Goal: Task Accomplishment & Management: Complete application form

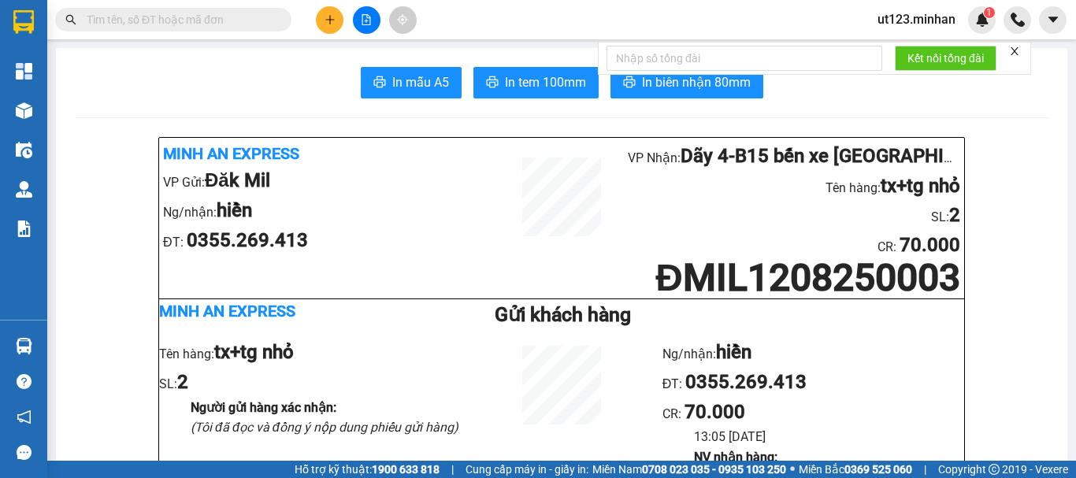
click at [333, 22] on icon "plus" at bounding box center [330, 19] width 11 height 11
click at [336, 28] on button at bounding box center [330, 20] width 28 height 28
drag, startPoint x: 361, startPoint y: 22, endPoint x: 339, endPoint y: 31, distance: 23.0
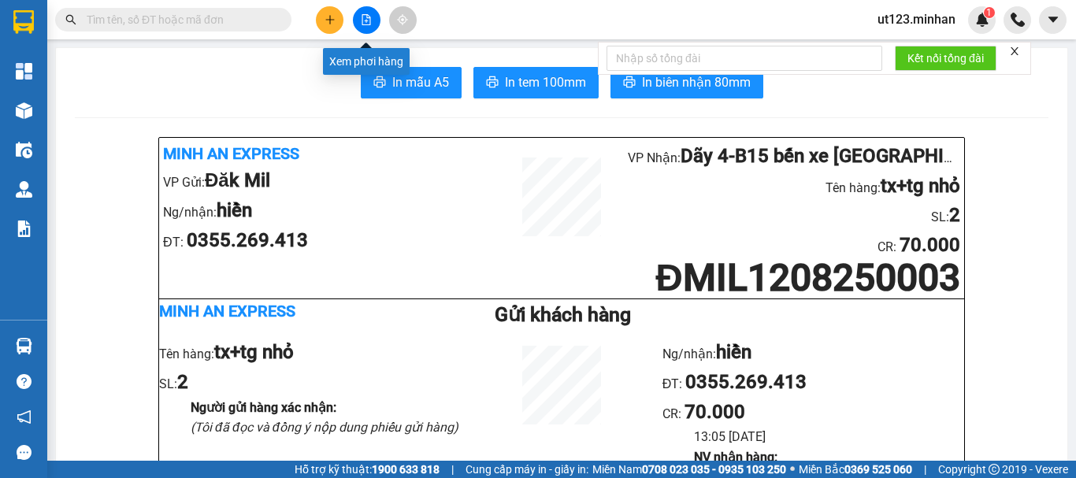
click at [362, 22] on icon "file-add" at bounding box center [366, 19] width 11 height 11
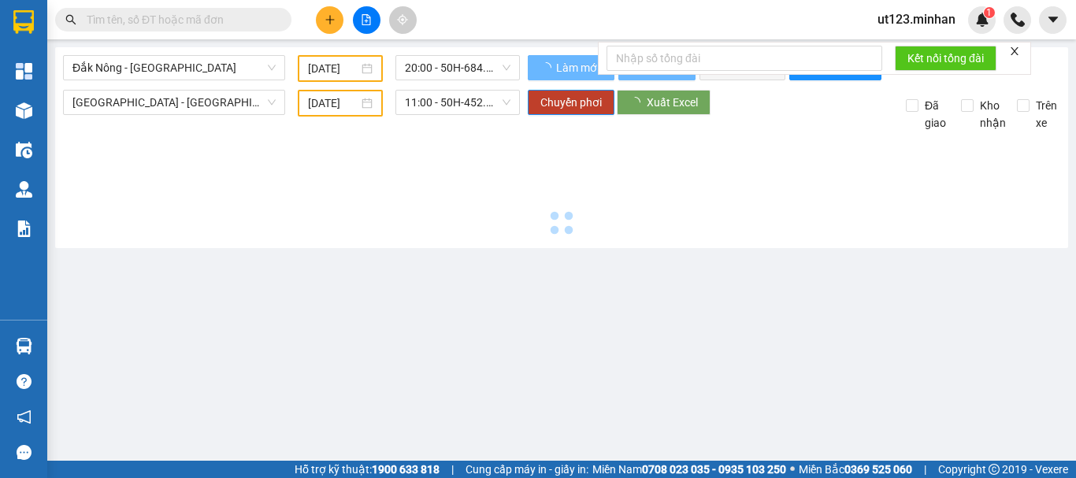
click at [338, 30] on button at bounding box center [330, 20] width 28 height 28
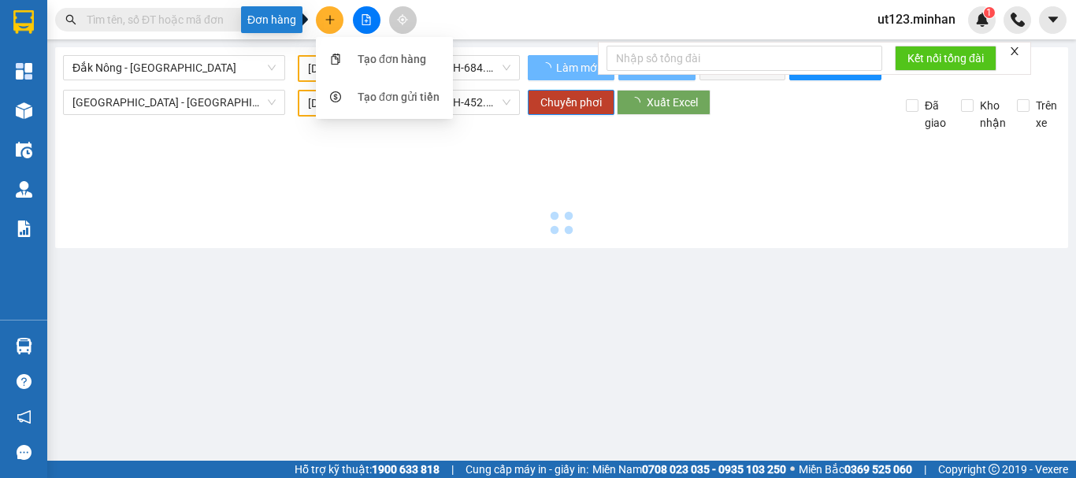
click at [331, 25] on button at bounding box center [330, 20] width 28 height 28
type input "[DATE]"
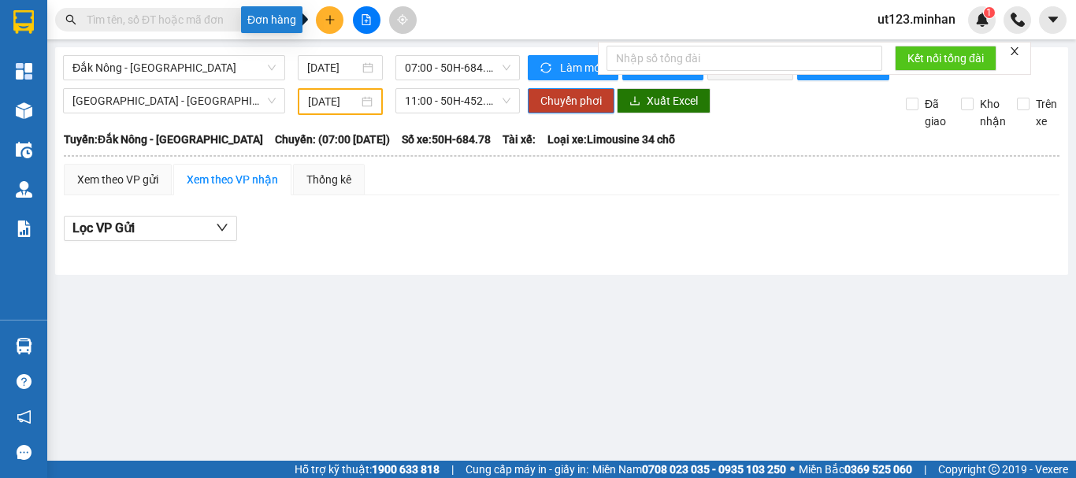
click at [332, 28] on button at bounding box center [330, 20] width 28 height 28
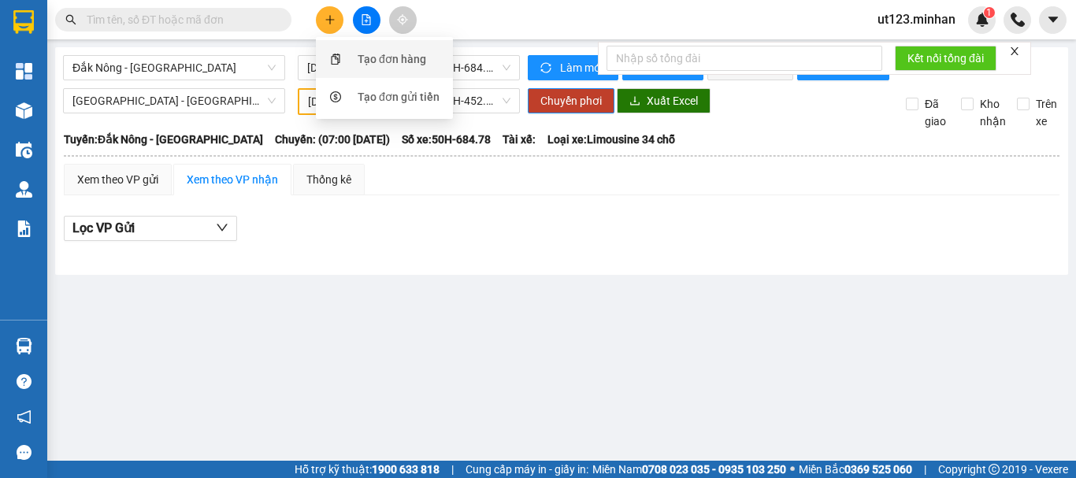
click at [363, 54] on div "Tạo đơn hàng" at bounding box center [392, 58] width 69 height 17
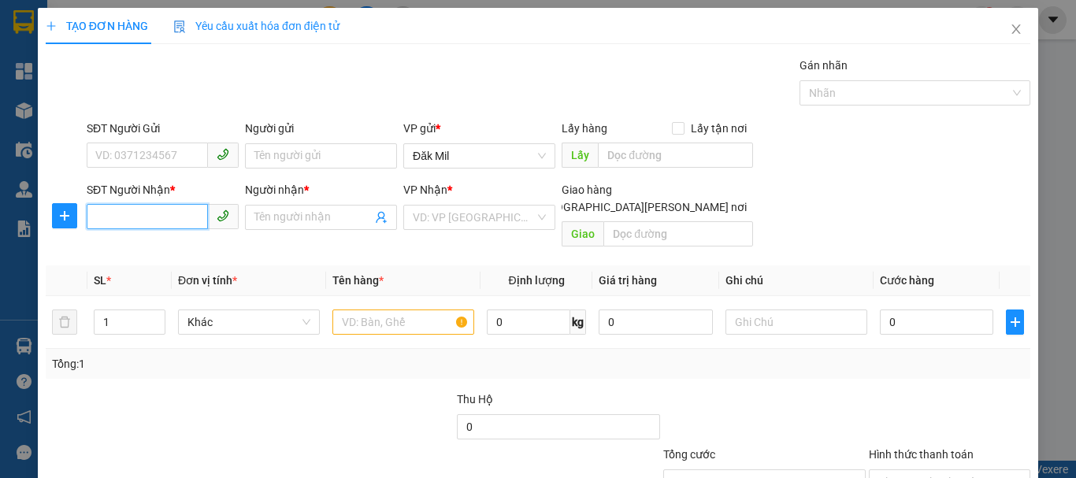
click at [158, 217] on input "SĐT Người Nhận *" at bounding box center [147, 216] width 121 height 25
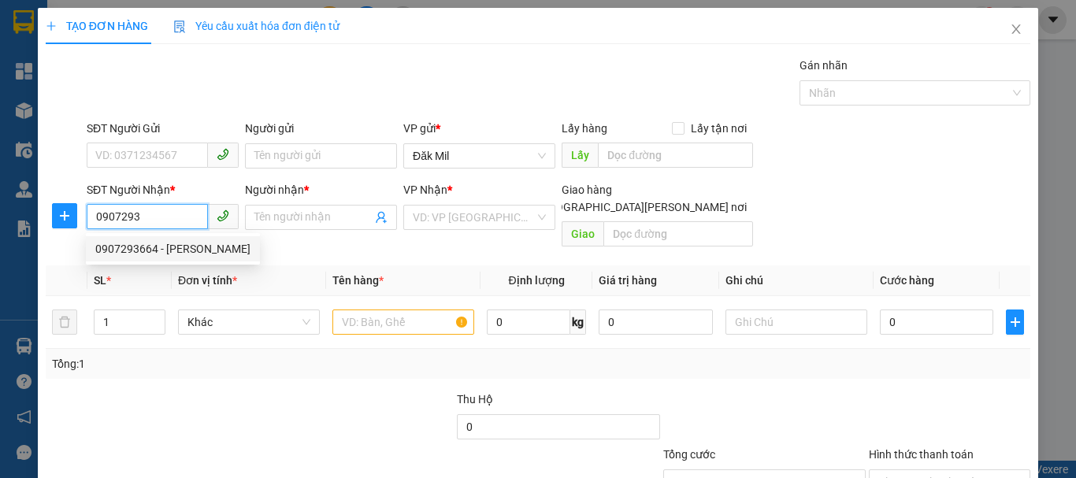
click at [158, 250] on div "0907293664 - [PERSON_NAME]" at bounding box center [172, 248] width 155 height 17
type input "0907293664"
type input "[PERSON_NAME]"
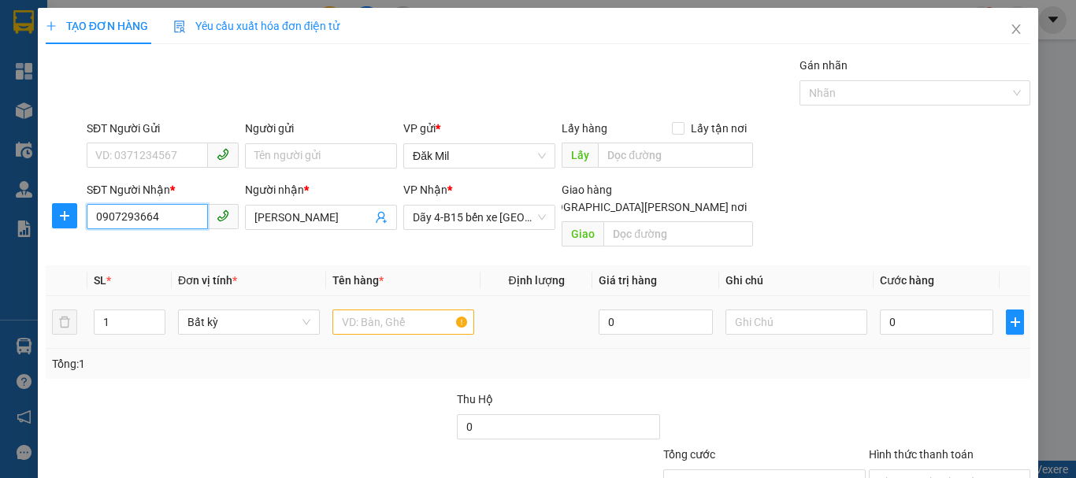
type input "0907293664"
click at [410, 310] on input "text" at bounding box center [403, 322] width 142 height 25
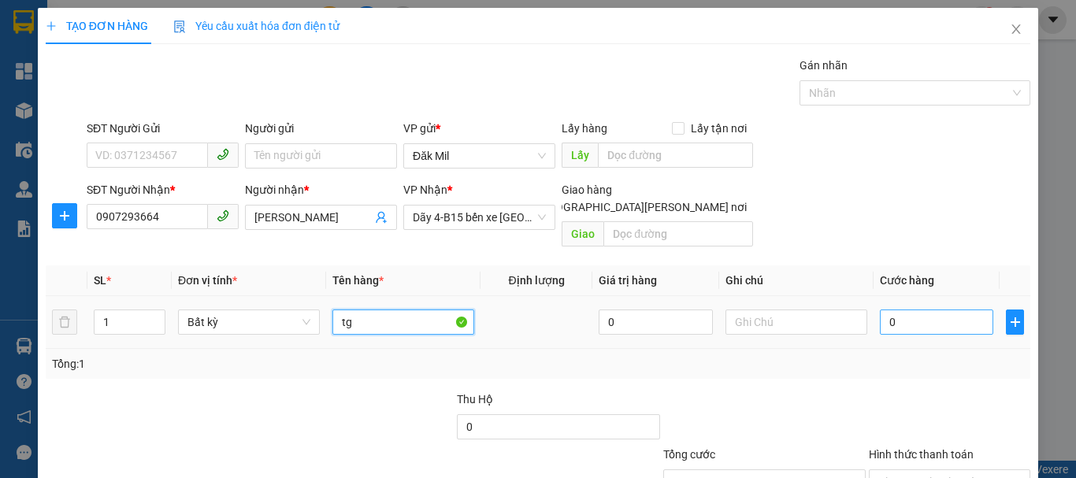
type input "tg"
click at [905, 317] on input "0" at bounding box center [936, 322] width 113 height 25
type input "6"
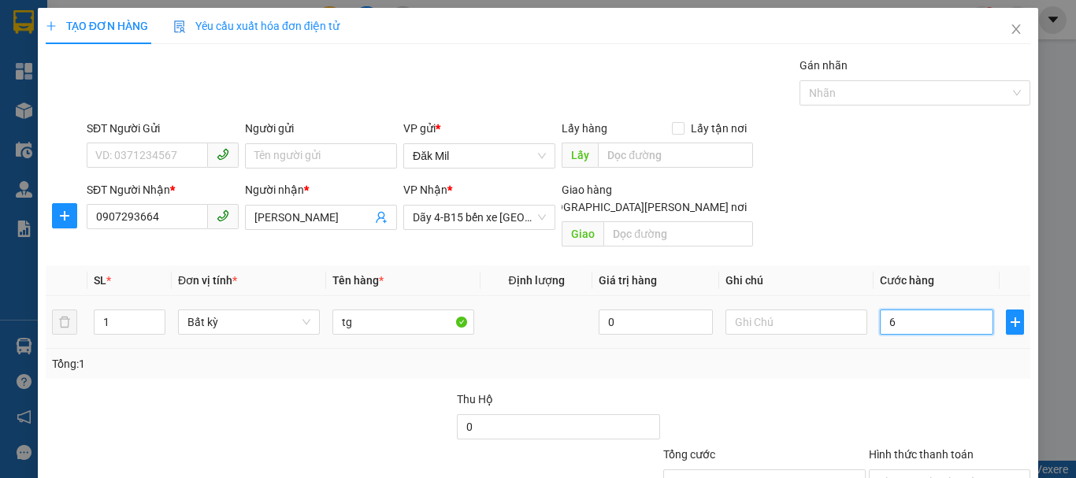
type input "60"
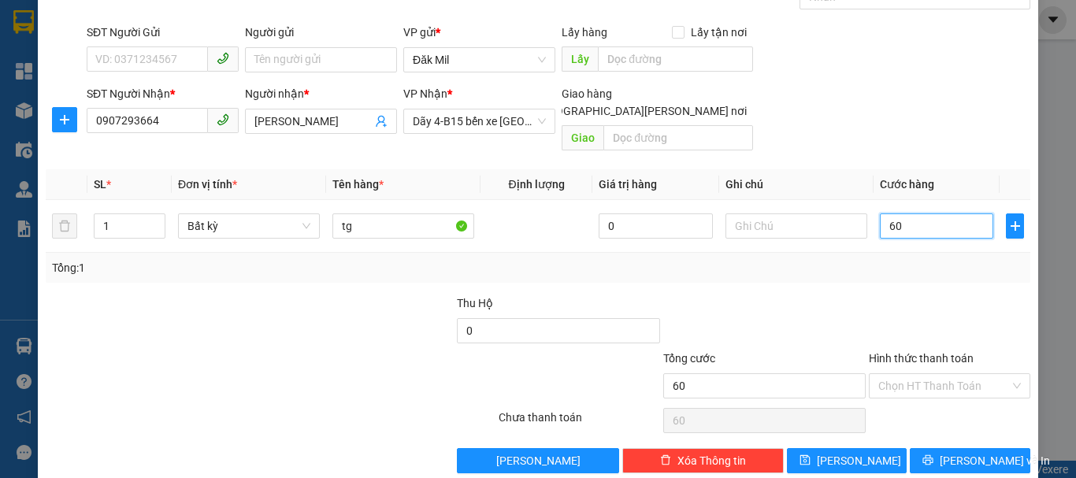
scroll to position [105, 0]
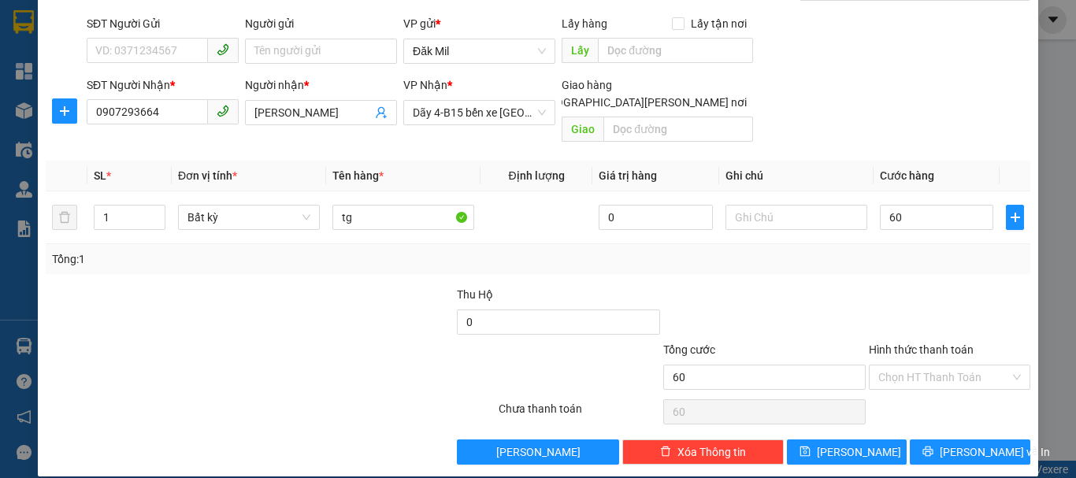
type input "60.000"
click at [944, 365] on input "Hình thức thanh toán" at bounding box center [944, 377] width 132 height 24
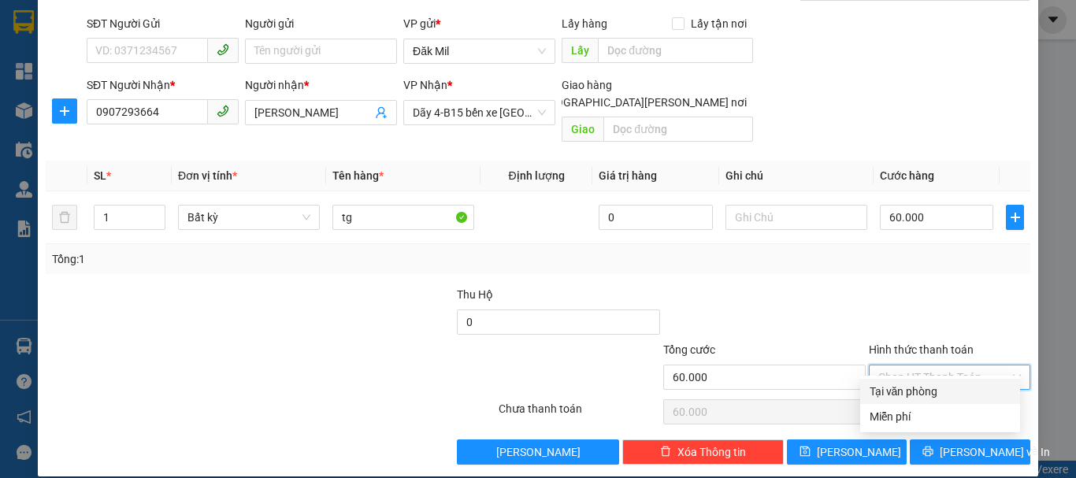
click at [950, 397] on div "Tại văn phòng" at bounding box center [940, 391] width 141 height 17
type input "0"
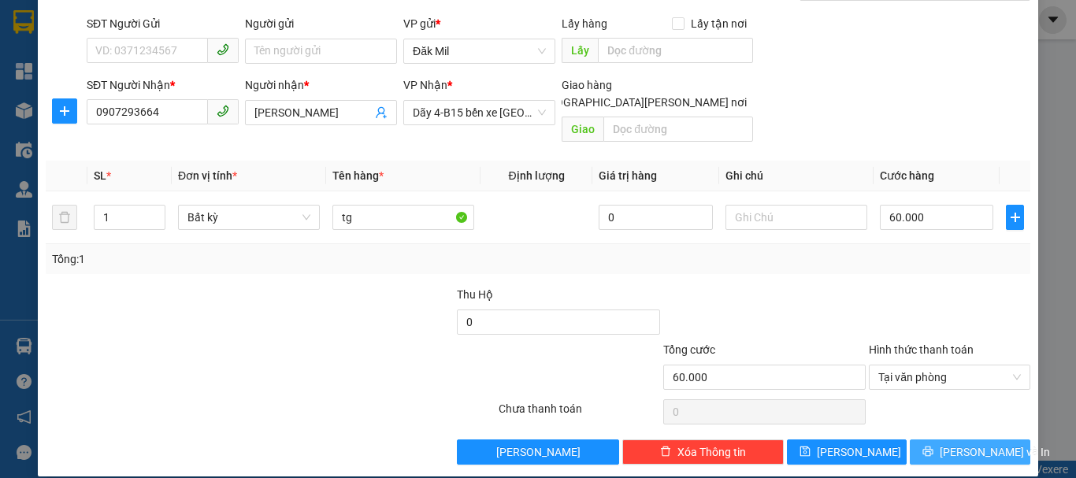
click at [955, 443] on span "[PERSON_NAME] và In" at bounding box center [995, 451] width 110 height 17
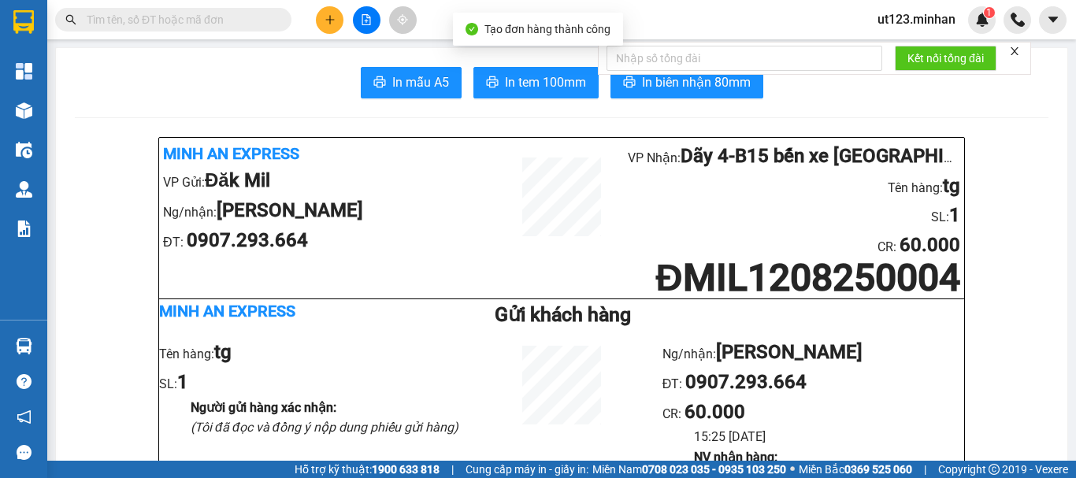
click at [536, 80] on span "In tem 100mm" at bounding box center [545, 82] width 81 height 20
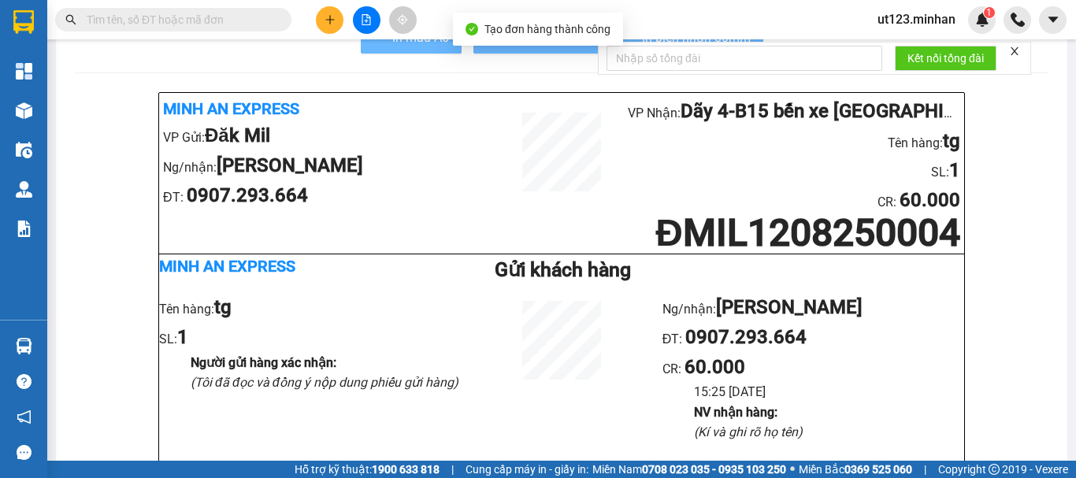
scroll to position [315, 0]
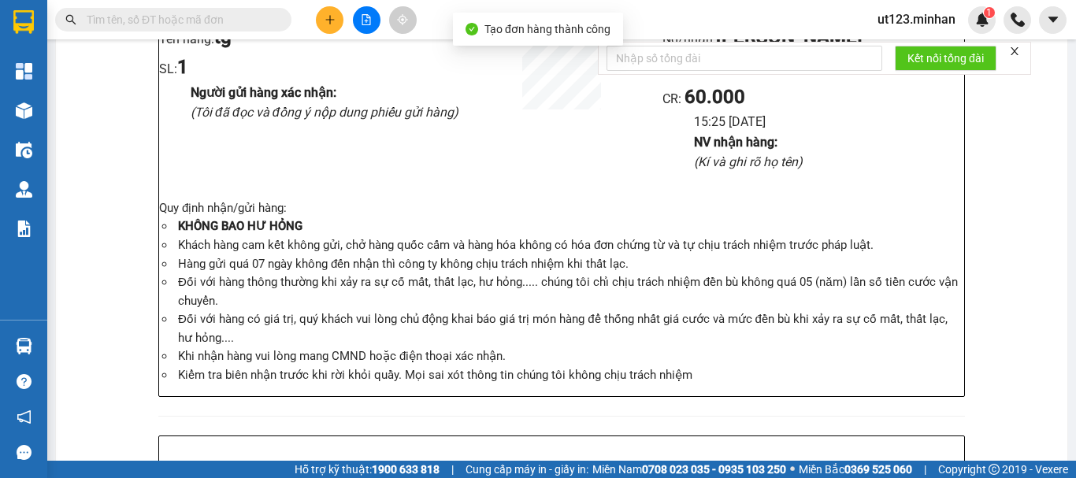
drag, startPoint x: 842, startPoint y: 422, endPoint x: 354, endPoint y: 39, distance: 620.5
click at [321, 21] on button at bounding box center [330, 20] width 28 height 28
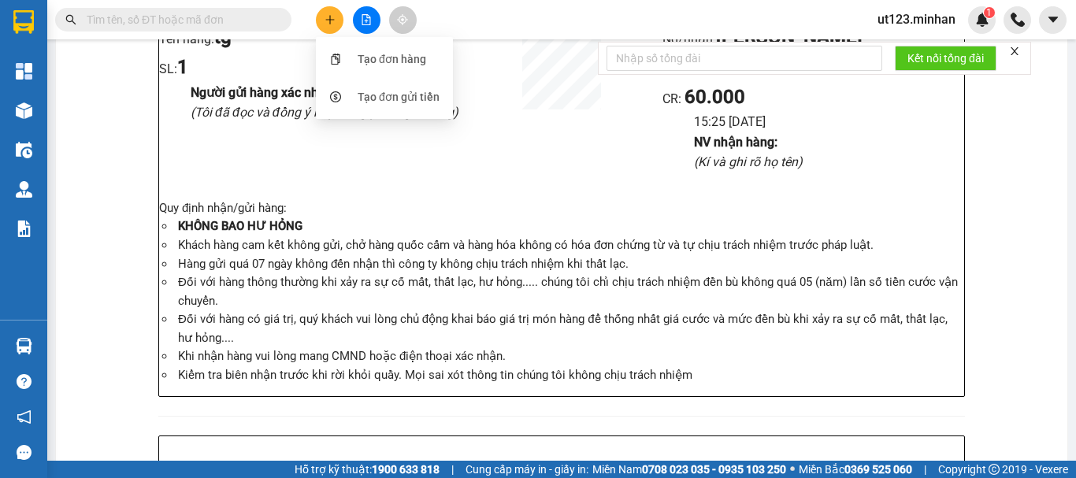
click at [358, 49] on div "Tạo đơn hàng" at bounding box center [384, 59] width 118 height 30
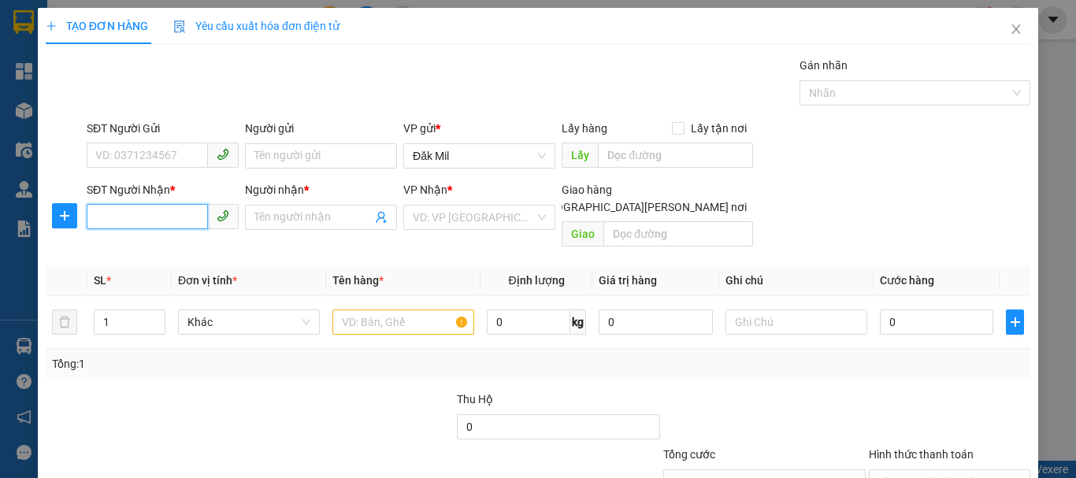
click at [173, 210] on input "SĐT Người Nhận *" at bounding box center [147, 216] width 121 height 25
type input "0969785164"
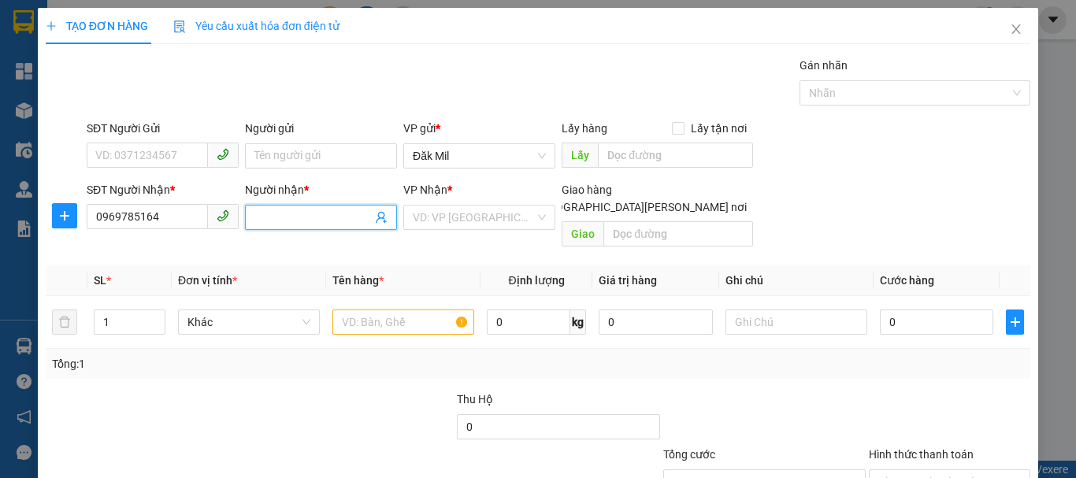
click at [264, 211] on input "Người nhận *" at bounding box center [312, 217] width 117 height 17
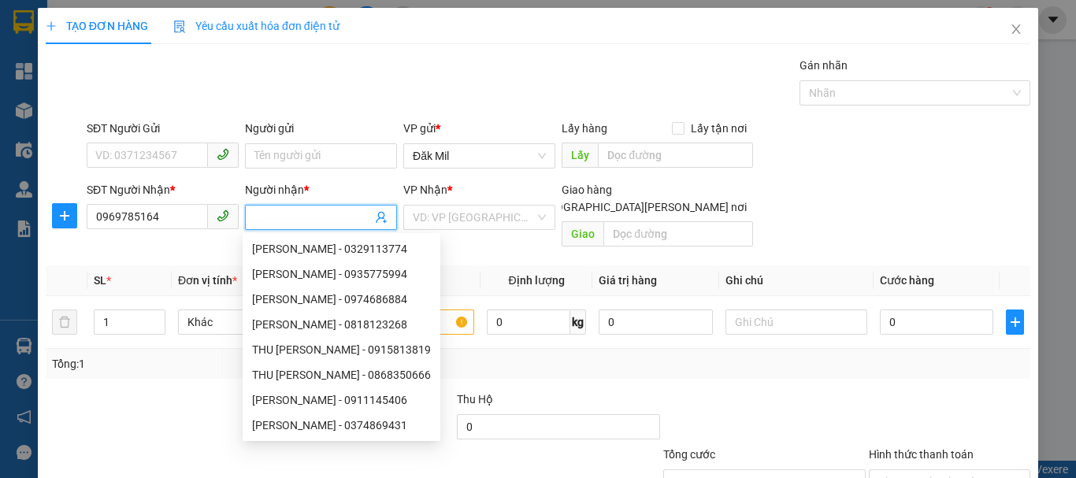
type input "l"
type input "kiều"
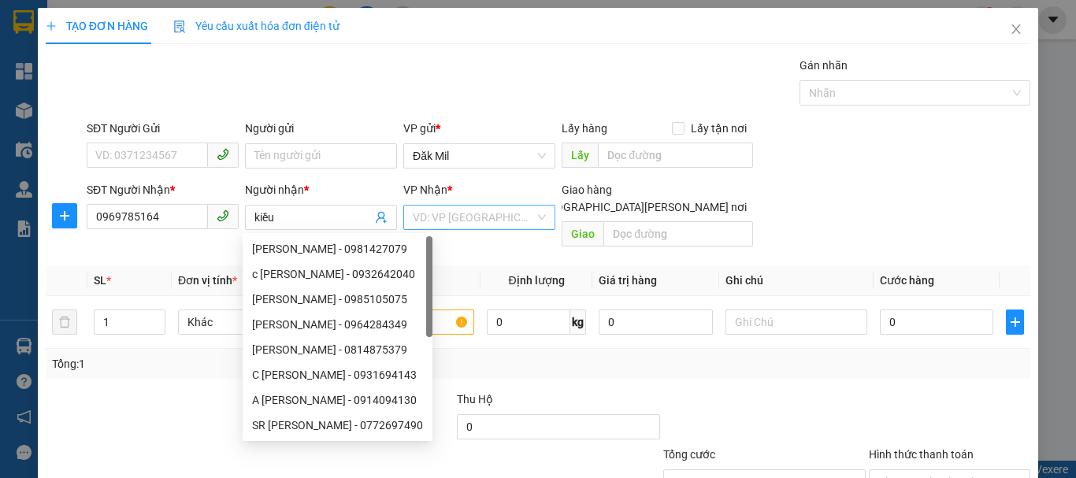
drag, startPoint x: 451, startPoint y: 203, endPoint x: 477, endPoint y: 217, distance: 29.9
click at [454, 205] on div "[PERSON_NAME] * VD: VP [GEOGRAPHIC_DATA]" at bounding box center [479, 208] width 152 height 55
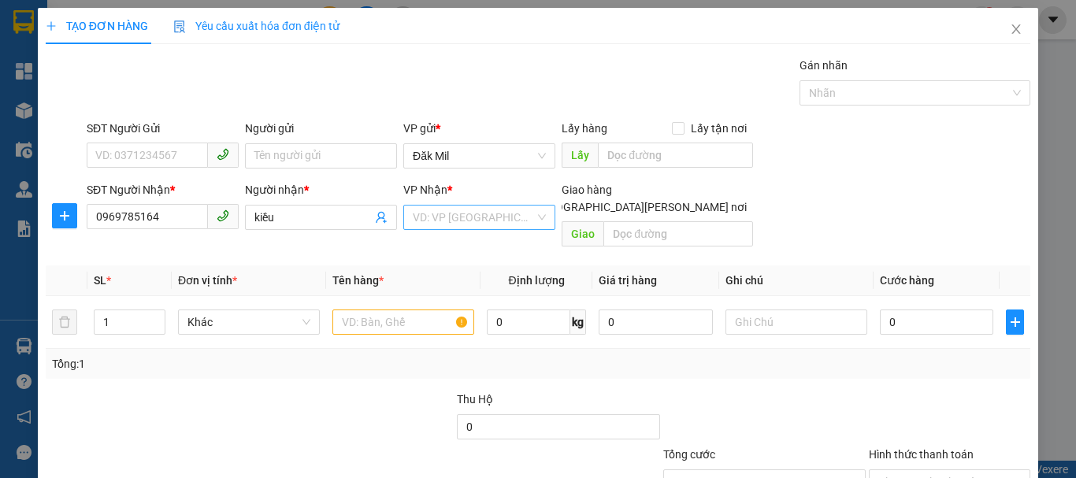
click at [486, 223] on input "search" at bounding box center [474, 218] width 122 height 24
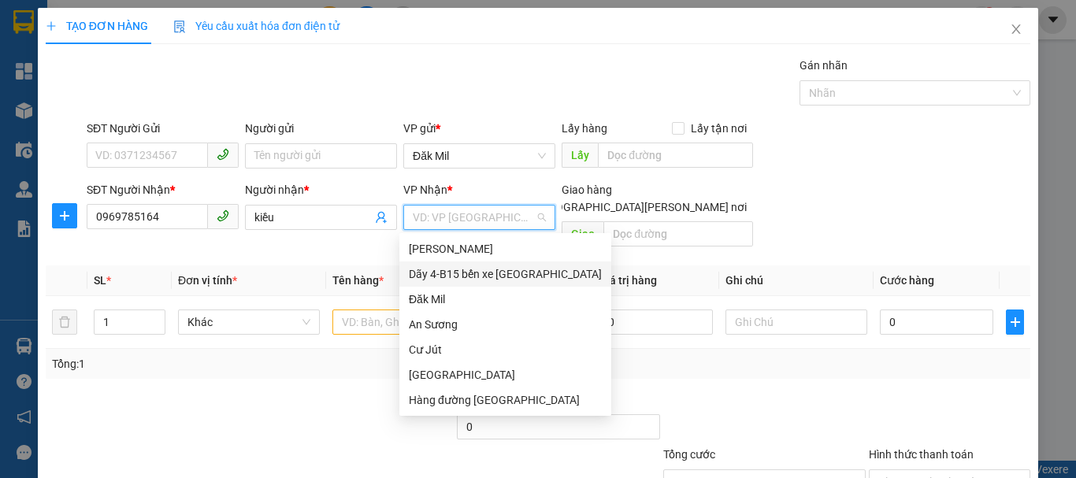
click at [506, 276] on div "Dãy 4-B15 bến xe [GEOGRAPHIC_DATA]" at bounding box center [505, 273] width 193 height 17
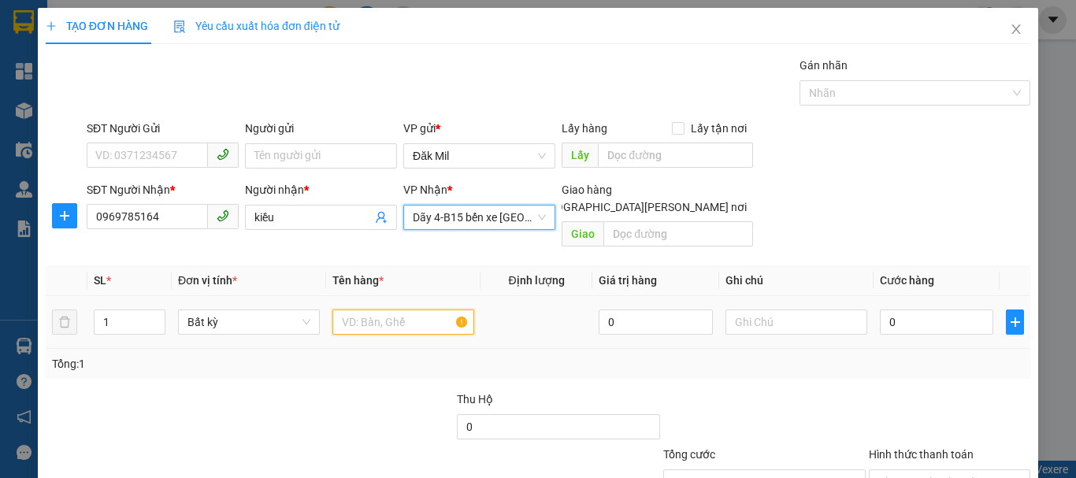
click at [363, 310] on input "text" at bounding box center [403, 322] width 142 height 25
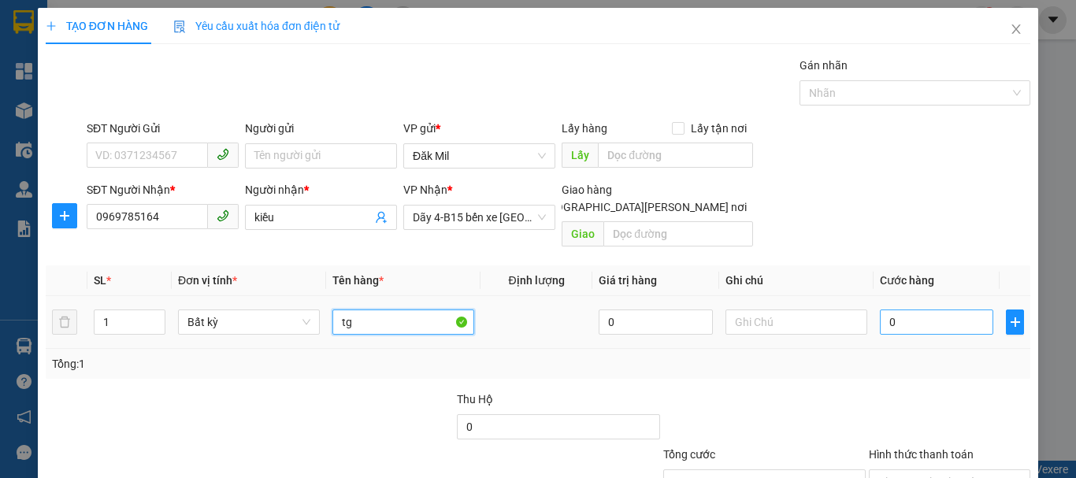
type input "tg"
click at [907, 310] on input "0" at bounding box center [936, 322] width 113 height 25
type input "4"
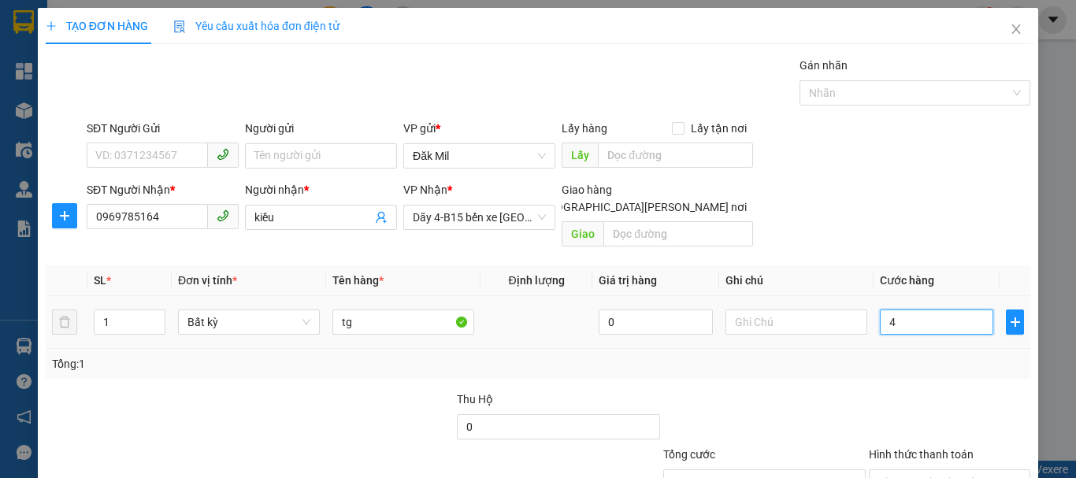
type input "40"
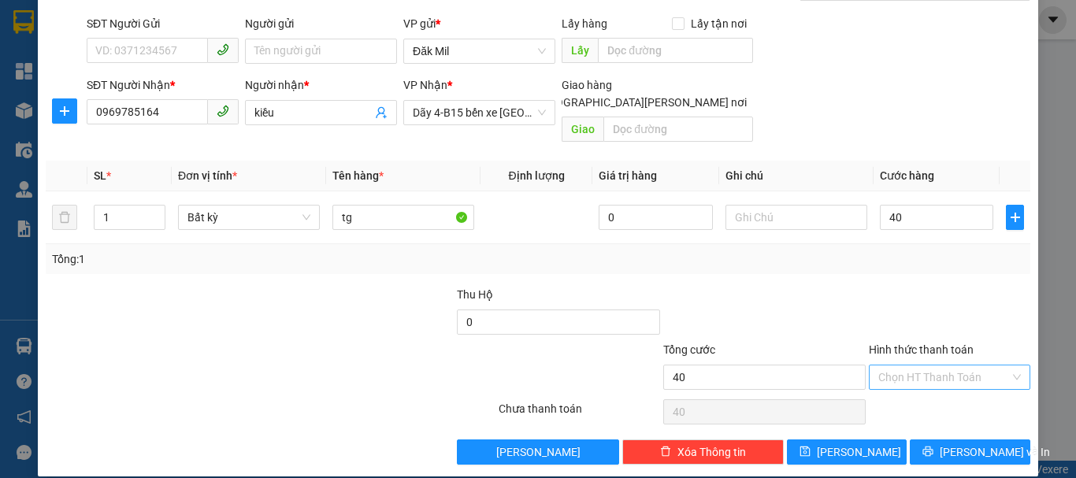
type input "40.000"
click at [926, 366] on input "Hình thức thanh toán" at bounding box center [944, 377] width 132 height 24
click at [929, 387] on div "Tại văn phòng" at bounding box center [940, 391] width 141 height 17
type input "0"
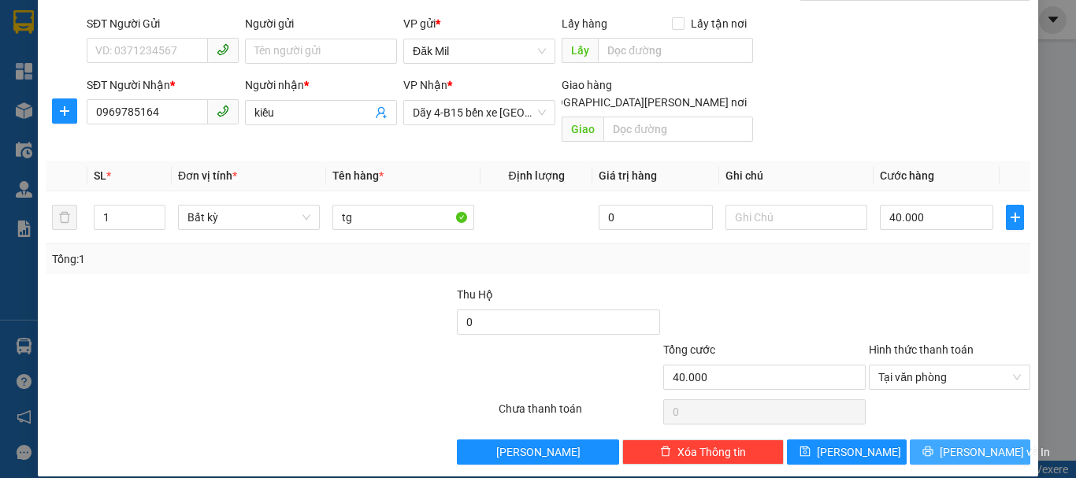
click at [943, 440] on button "[PERSON_NAME] và In" at bounding box center [970, 452] width 121 height 25
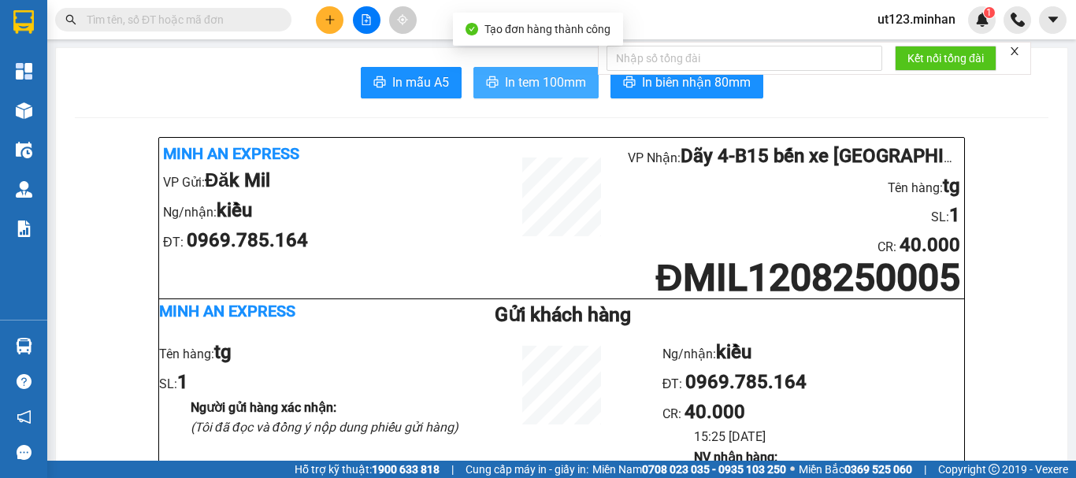
click at [562, 94] on button "In tem 100mm" at bounding box center [535, 83] width 125 height 32
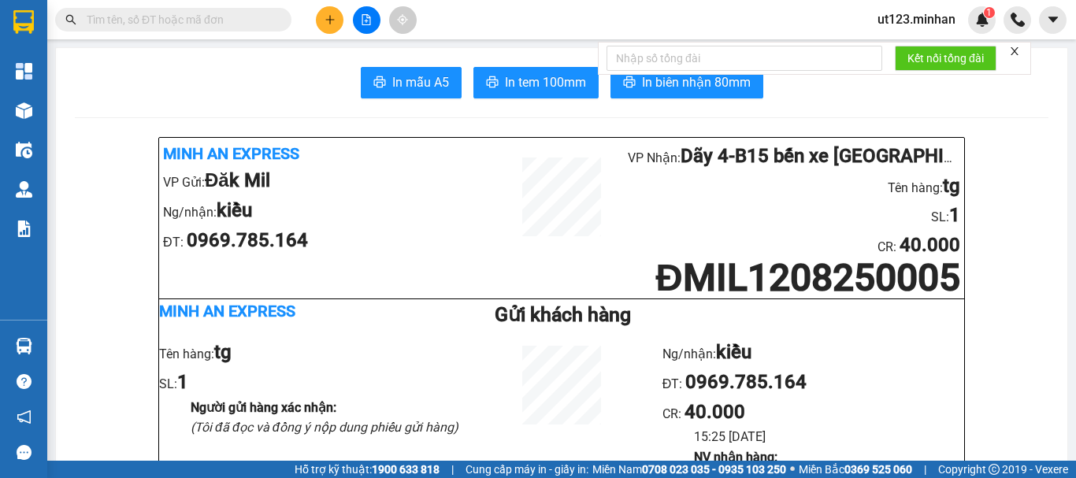
click at [321, 22] on button at bounding box center [330, 20] width 28 height 28
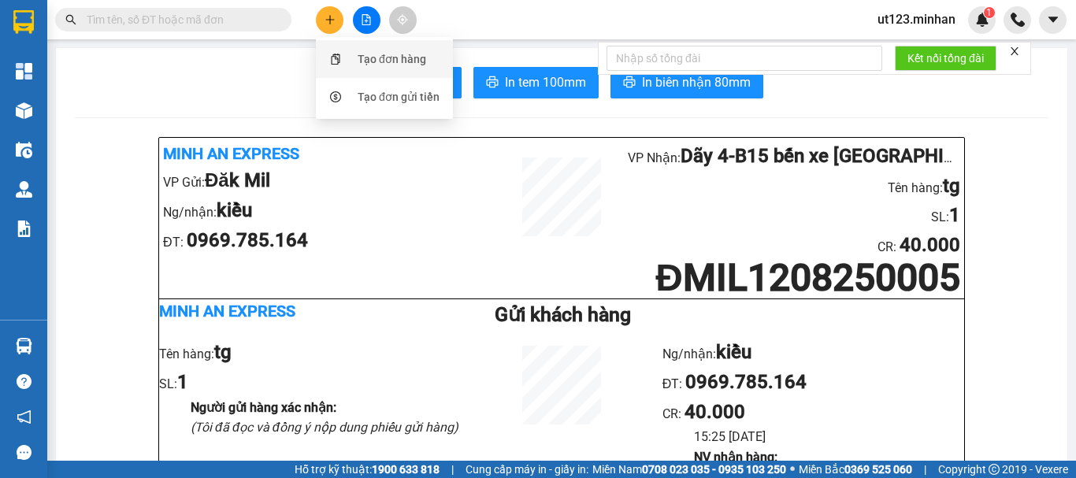
click at [355, 59] on div "Tạo đơn hàng" at bounding box center [384, 59] width 118 height 30
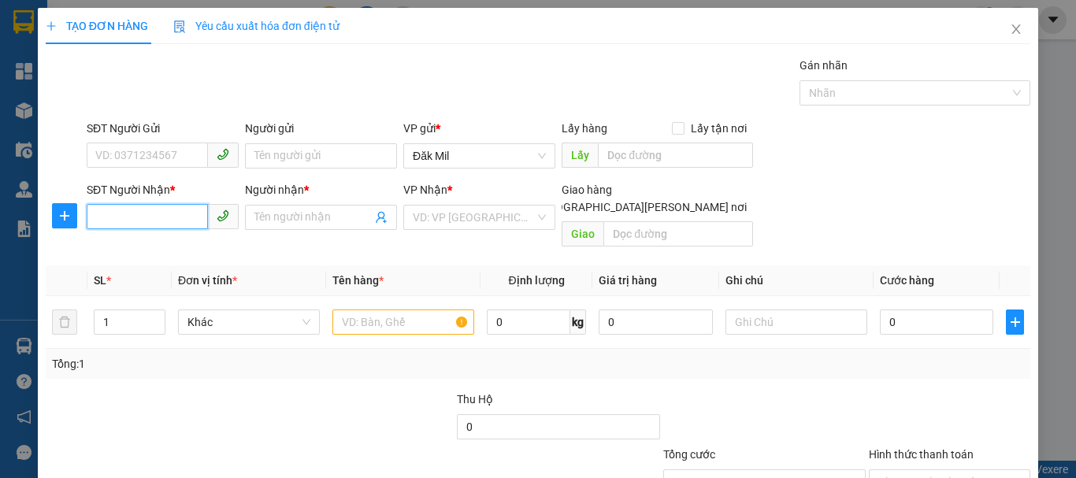
click at [148, 222] on input "SĐT Người Nhận *" at bounding box center [147, 216] width 121 height 25
type input "0"
click at [473, 225] on input "search" at bounding box center [474, 218] width 122 height 24
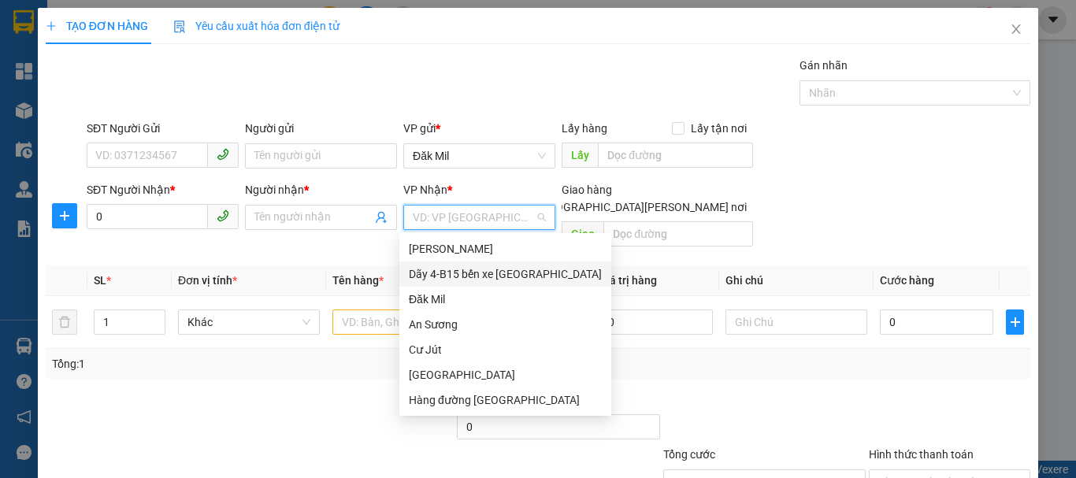
click at [457, 280] on div "Dãy 4-B15 bến xe [GEOGRAPHIC_DATA]" at bounding box center [505, 273] width 193 height 17
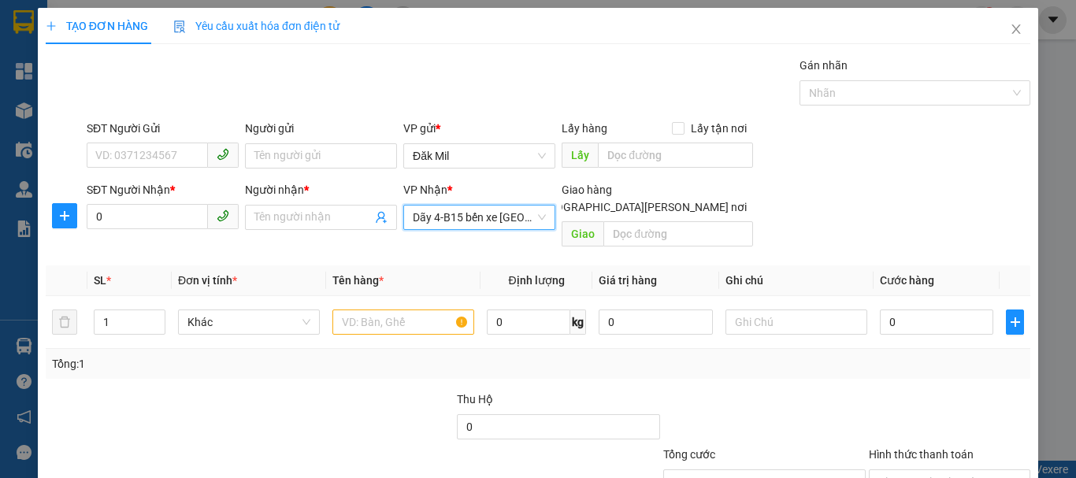
click at [662, 198] on label "[GEOGRAPHIC_DATA][PERSON_NAME] nơi" at bounding box center [636, 206] width 234 height 17
click at [530, 201] on input "[GEOGRAPHIC_DATA][PERSON_NAME] nơi" at bounding box center [524, 206] width 11 height 11
checkbox input "true"
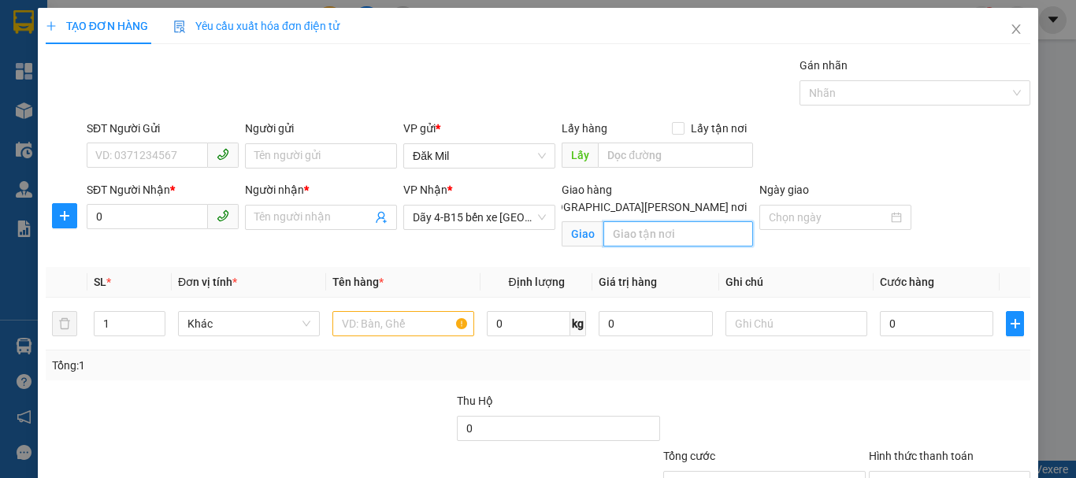
click at [657, 221] on input "text" at bounding box center [678, 233] width 150 height 25
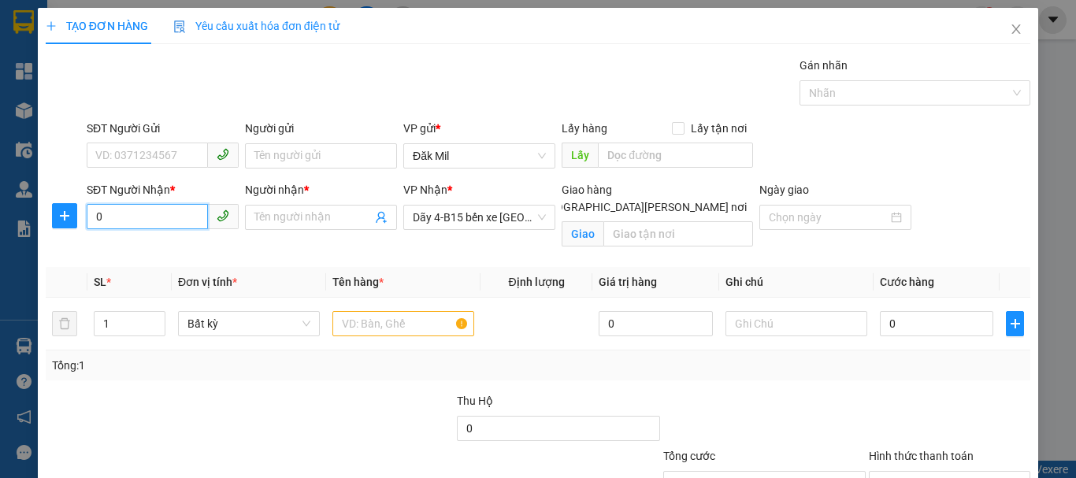
click at [176, 216] on input "0" at bounding box center [147, 216] width 121 height 25
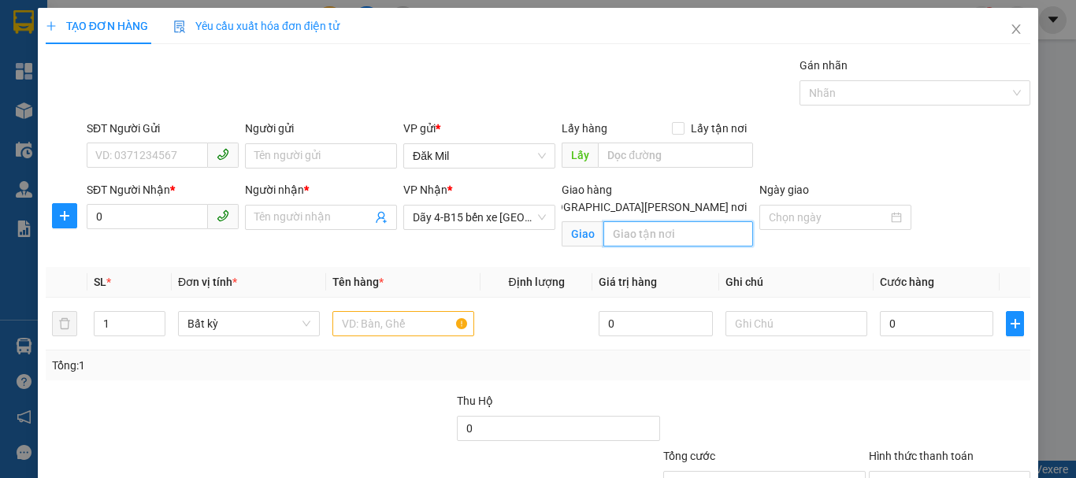
click at [668, 224] on input "text" at bounding box center [678, 233] width 150 height 25
type input "giao"
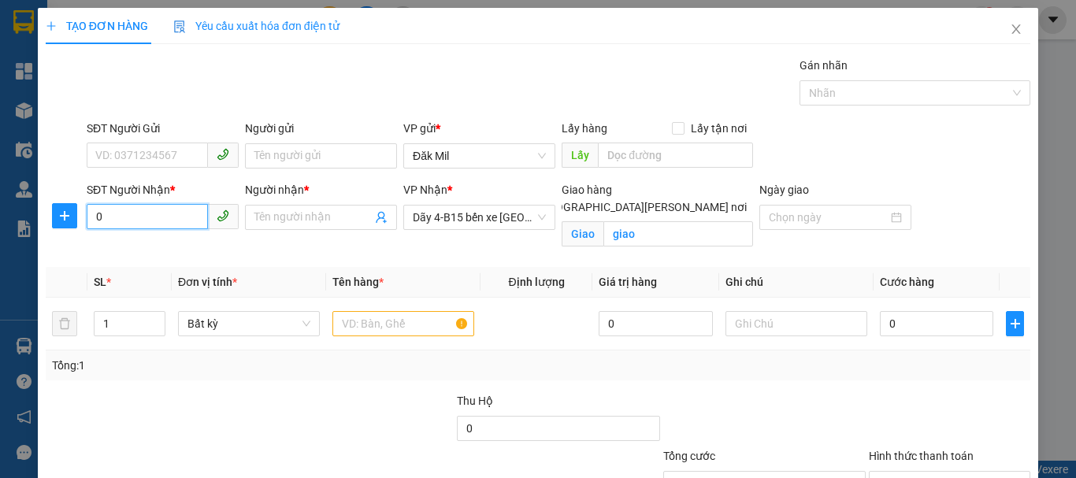
click at [136, 210] on input "0" at bounding box center [147, 216] width 121 height 25
click at [109, 217] on input "0" at bounding box center [147, 216] width 121 height 25
type input "0989755815"
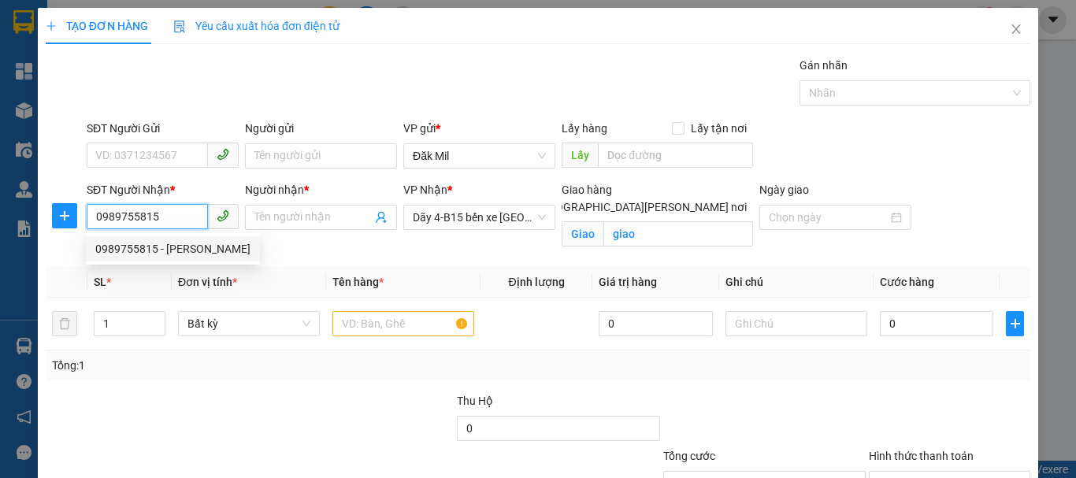
click at [166, 243] on div "0989755815 - [PERSON_NAME]" at bounding box center [172, 248] width 155 height 17
type input "[PERSON_NAME]"
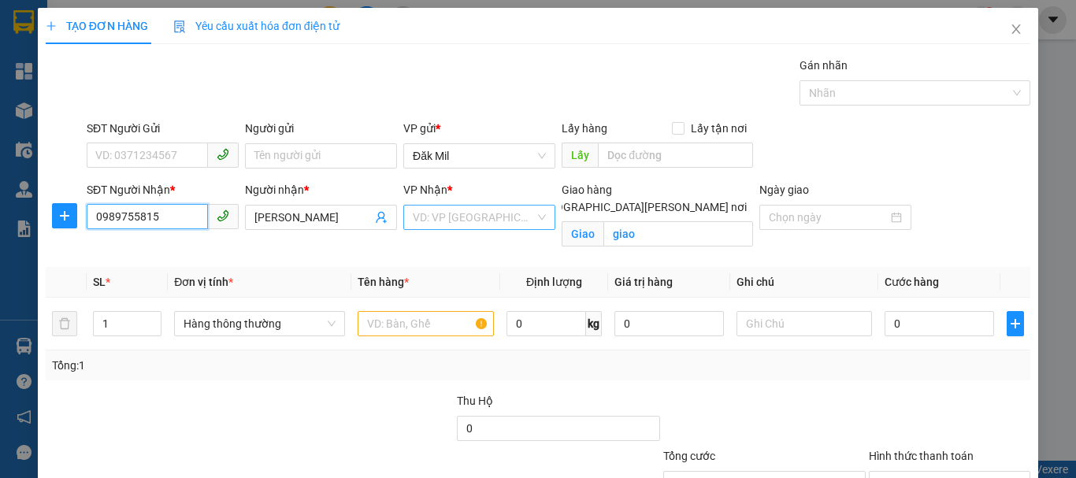
type input "0989755815"
click at [503, 217] on input "search" at bounding box center [474, 218] width 122 height 24
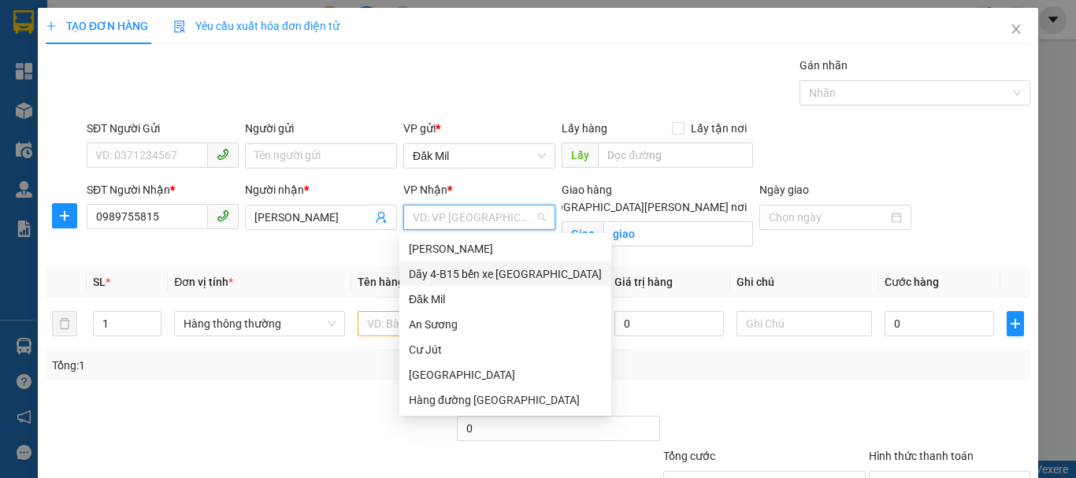
drag, startPoint x: 509, startPoint y: 270, endPoint x: 545, endPoint y: 253, distance: 40.2
click at [510, 270] on div "Dãy 4-B15 bến xe [GEOGRAPHIC_DATA]" at bounding box center [505, 273] width 193 height 17
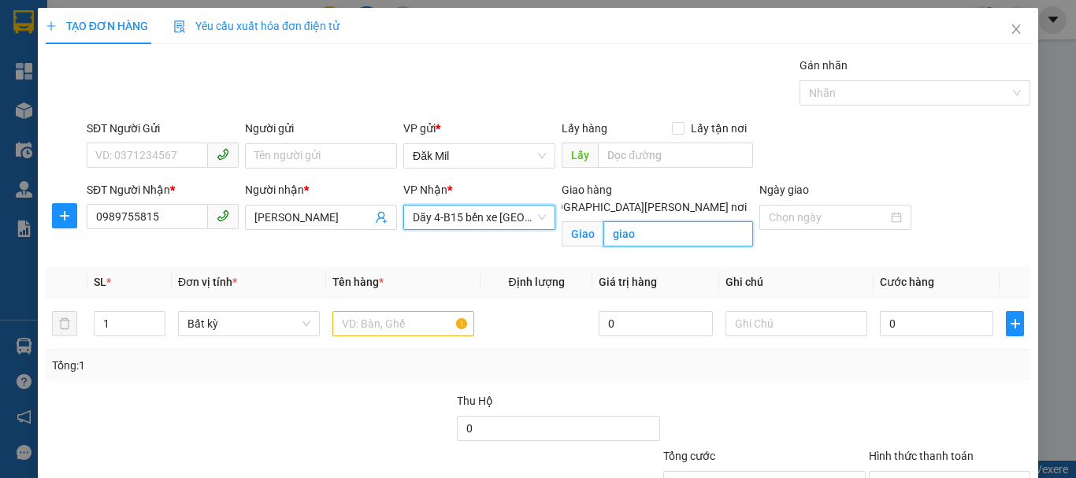
click at [666, 221] on input "giao" at bounding box center [678, 233] width 150 height 25
type input "46d/17 gò cát, [PERSON_NAME] q9"
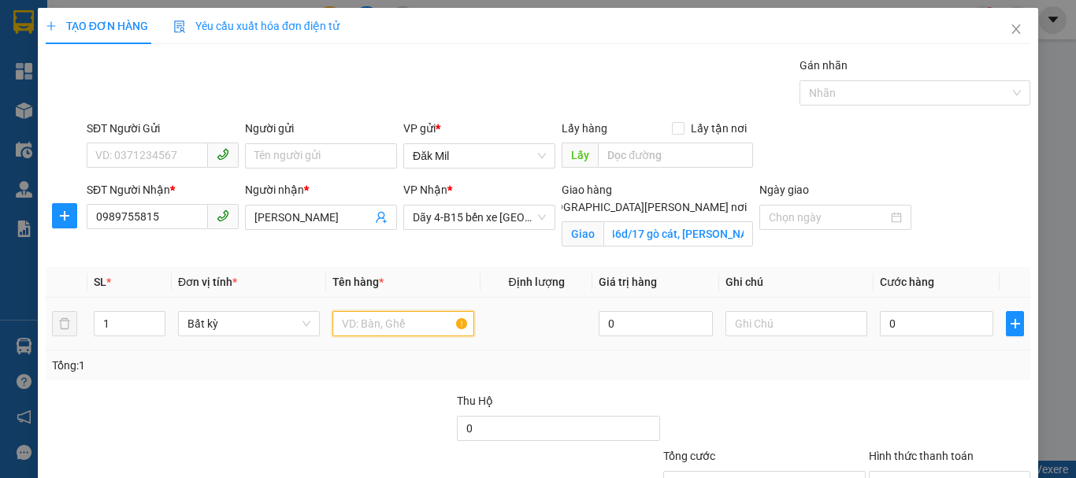
click at [422, 316] on input "text" at bounding box center [403, 323] width 142 height 25
type input "tg"
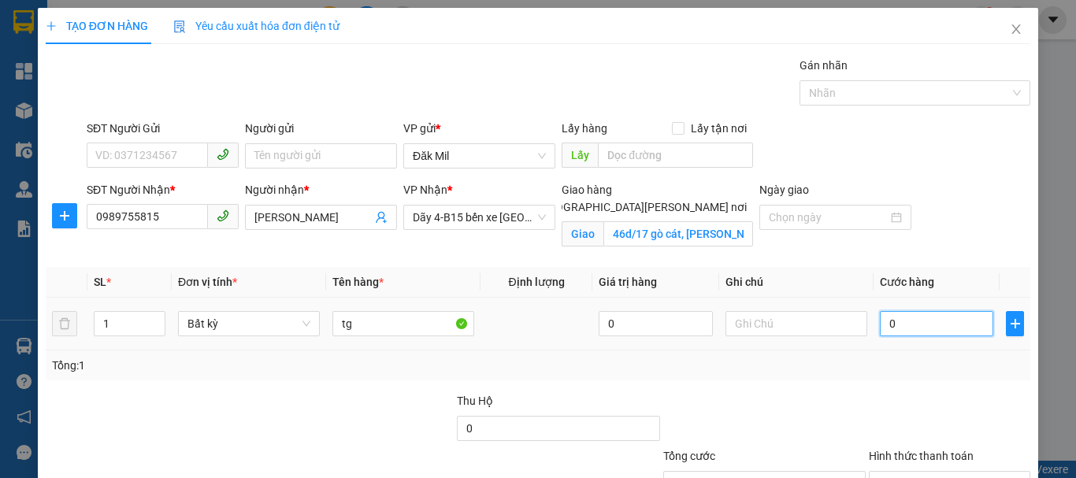
click at [915, 325] on input "0" at bounding box center [936, 323] width 113 height 25
type input "4"
type input "40"
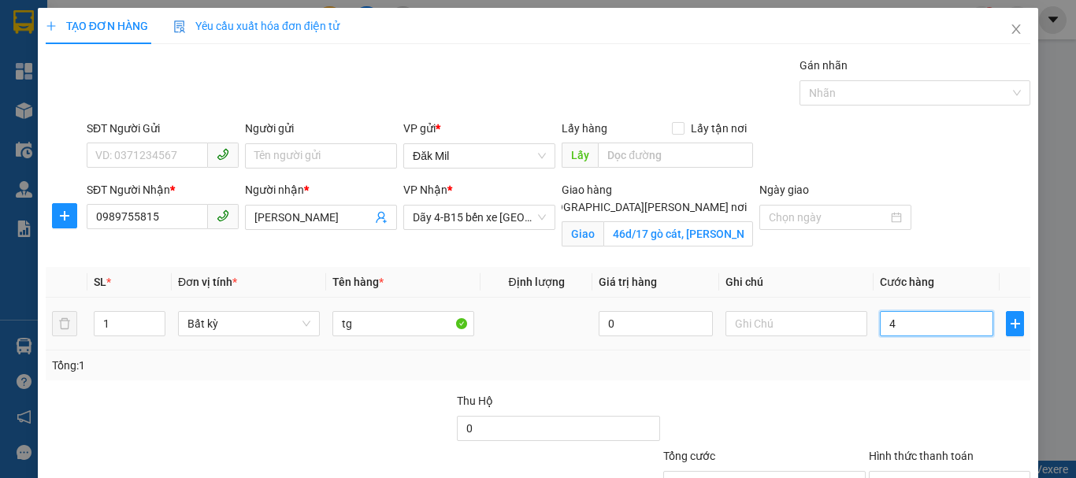
type input "40"
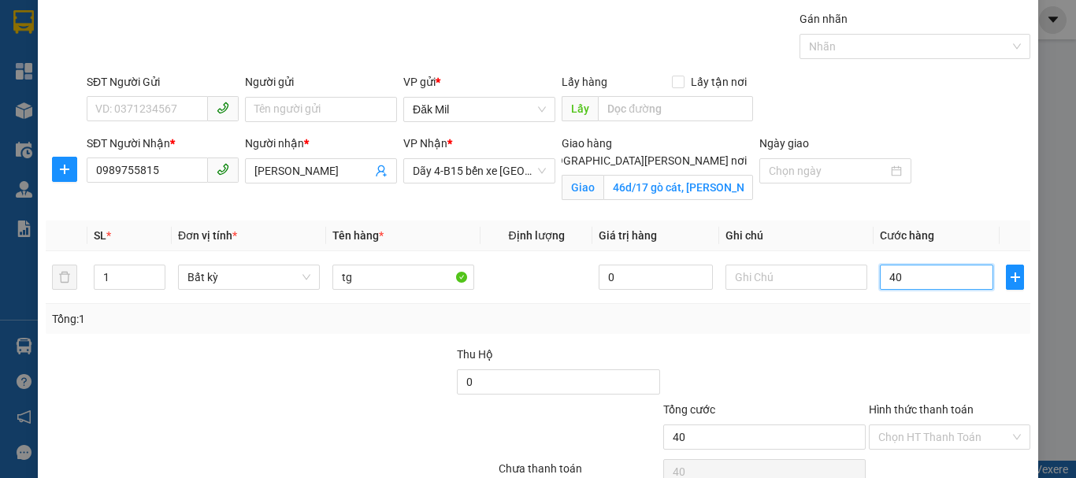
scroll to position [124, 0]
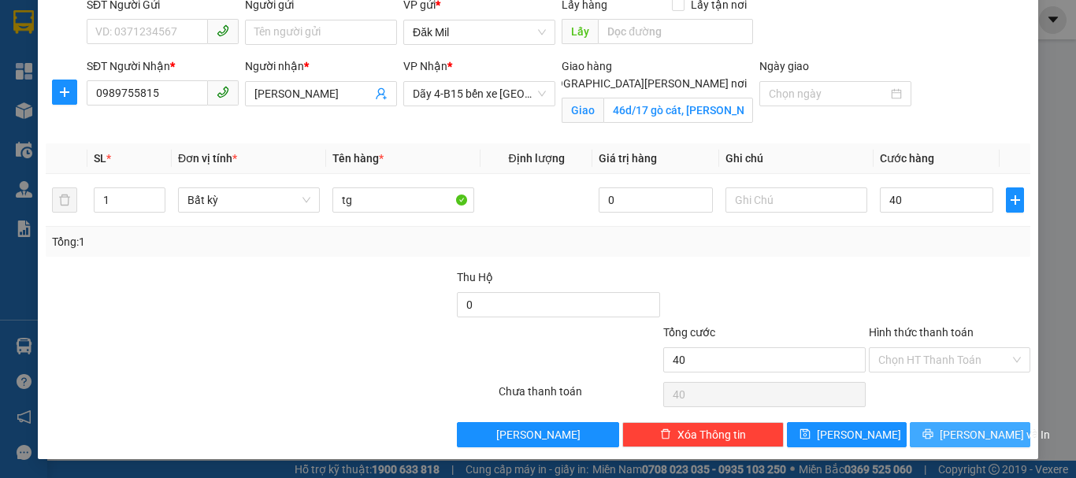
type input "40.000"
click at [932, 428] on button "[PERSON_NAME] và In" at bounding box center [970, 434] width 121 height 25
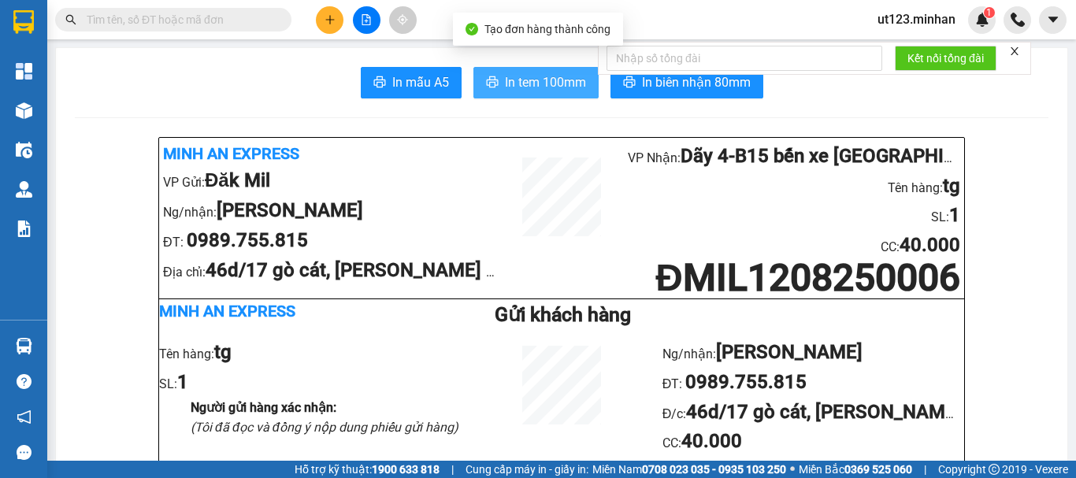
click at [542, 86] on span "In tem 100mm" at bounding box center [545, 82] width 81 height 20
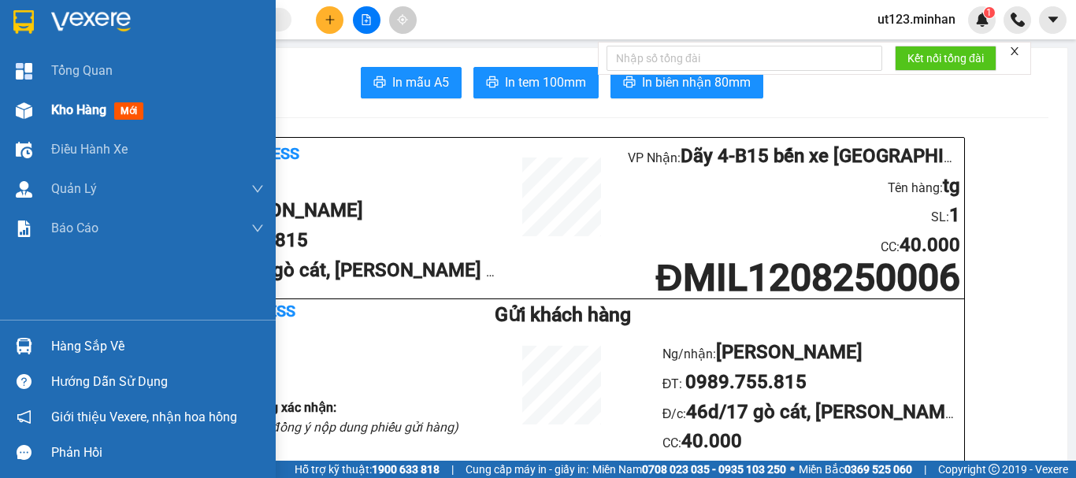
click at [42, 104] on div "Kho hàng mới" at bounding box center [138, 110] width 276 height 39
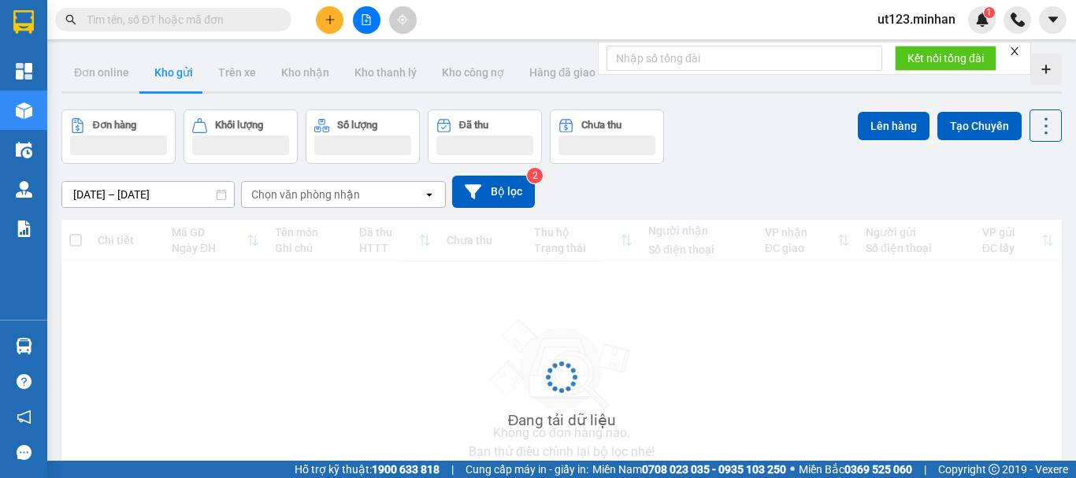
scroll to position [79, 0]
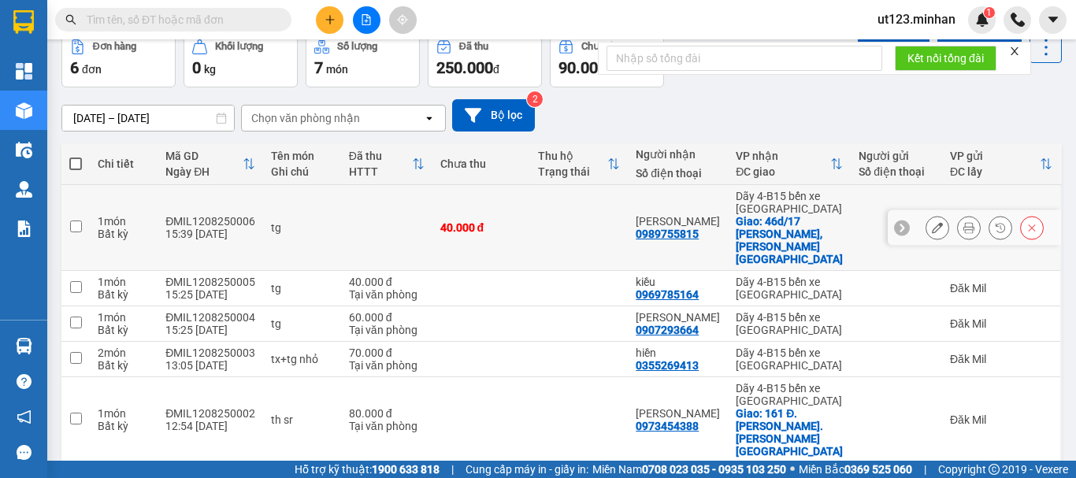
click at [932, 222] on icon at bounding box center [937, 227] width 11 height 11
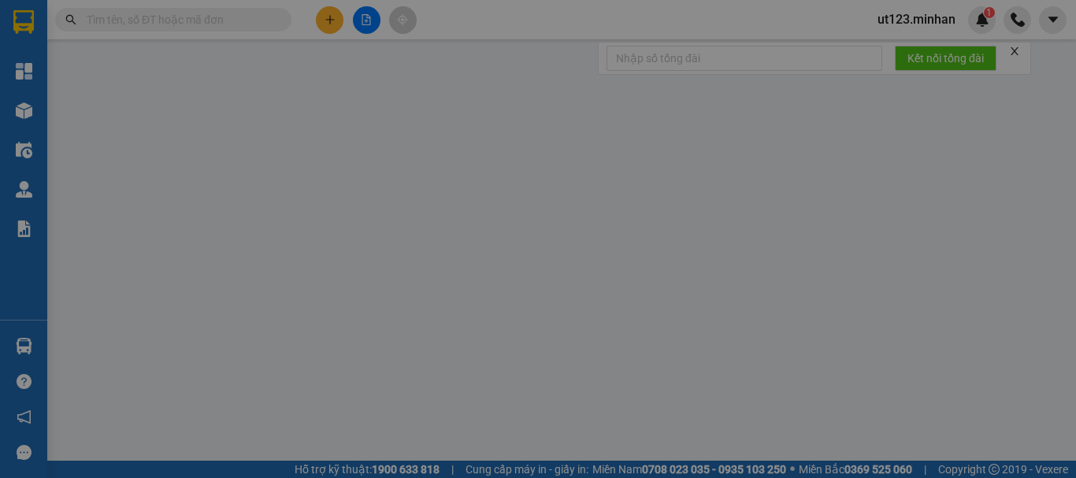
type input "0989755815"
type input "[PERSON_NAME]"
checkbox input "true"
type input "46d/17 gò cát, [PERSON_NAME] q9"
type input "40.000"
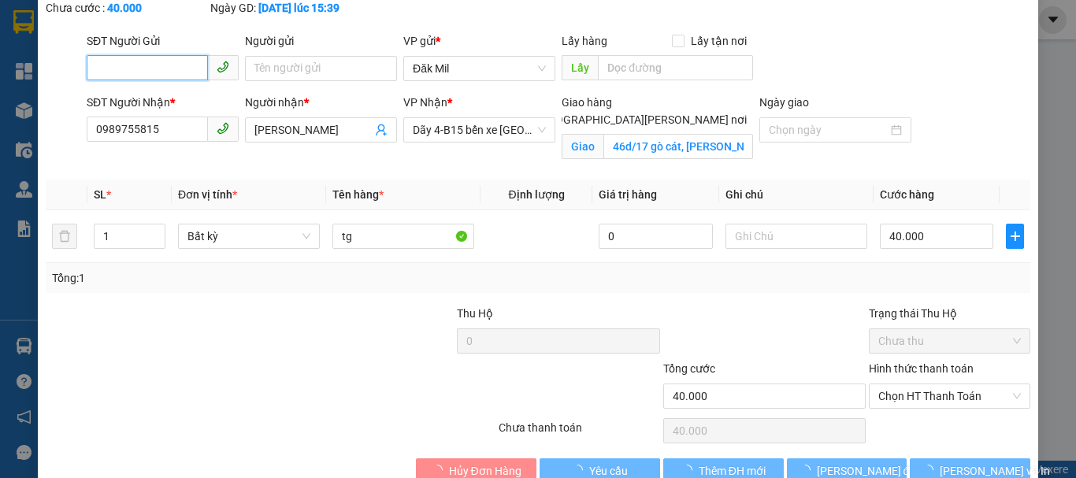
scroll to position [127, 0]
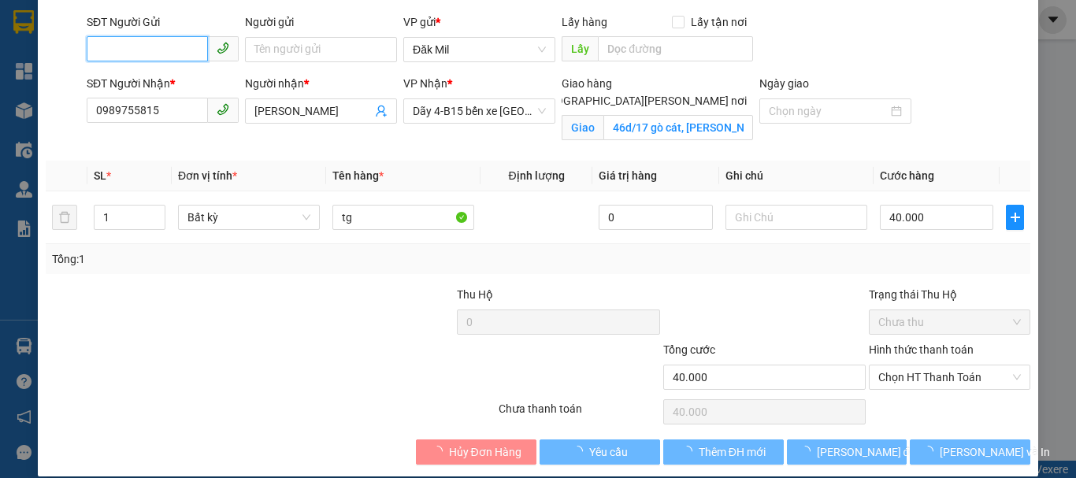
drag, startPoint x: 880, startPoint y: 369, endPoint x: 896, endPoint y: 376, distance: 18.0
click at [883, 370] on span "Chọn HT Thanh Toán" at bounding box center [949, 377] width 143 height 24
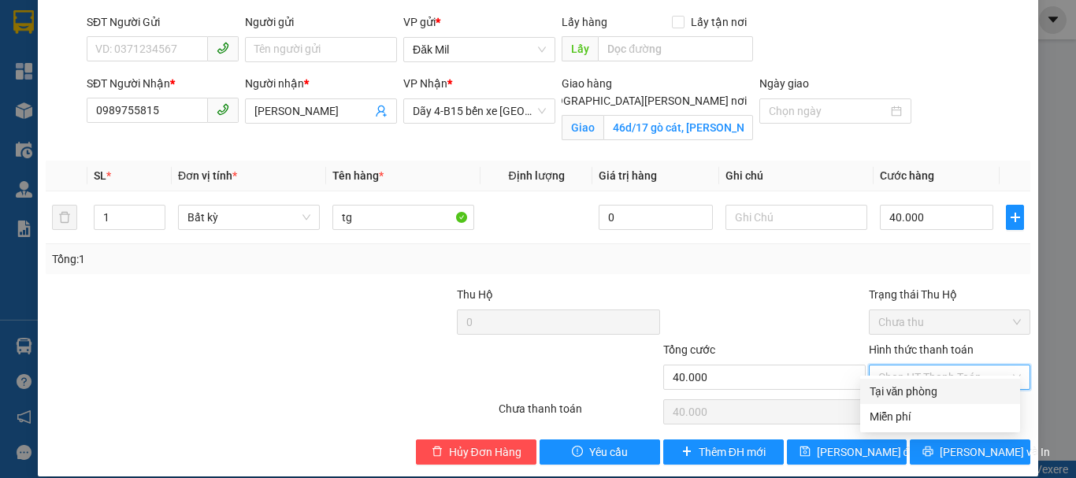
click at [900, 395] on div "Tại văn phòng" at bounding box center [940, 391] width 141 height 17
type input "0"
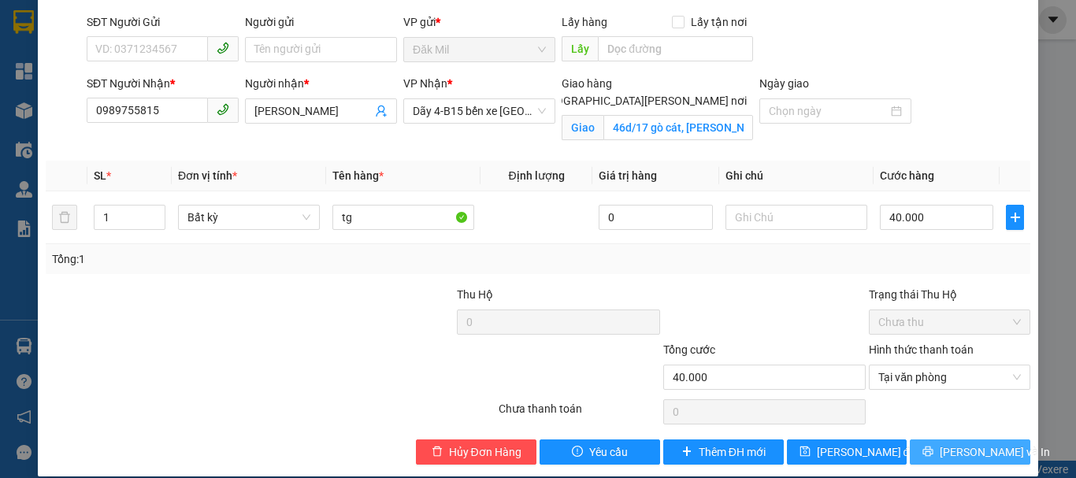
click at [933, 446] on icon "printer" at bounding box center [927, 451] width 11 height 11
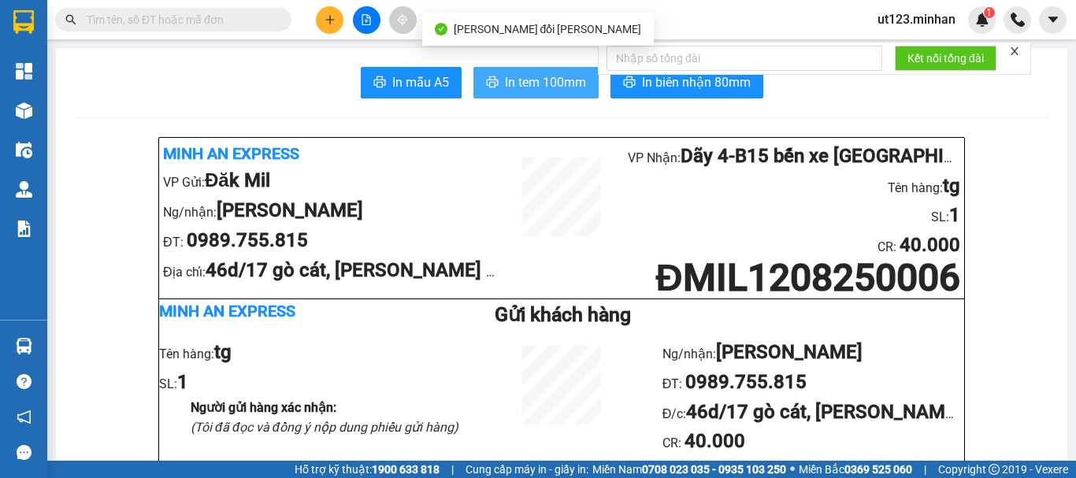
click at [535, 89] on span "In tem 100mm" at bounding box center [545, 82] width 81 height 20
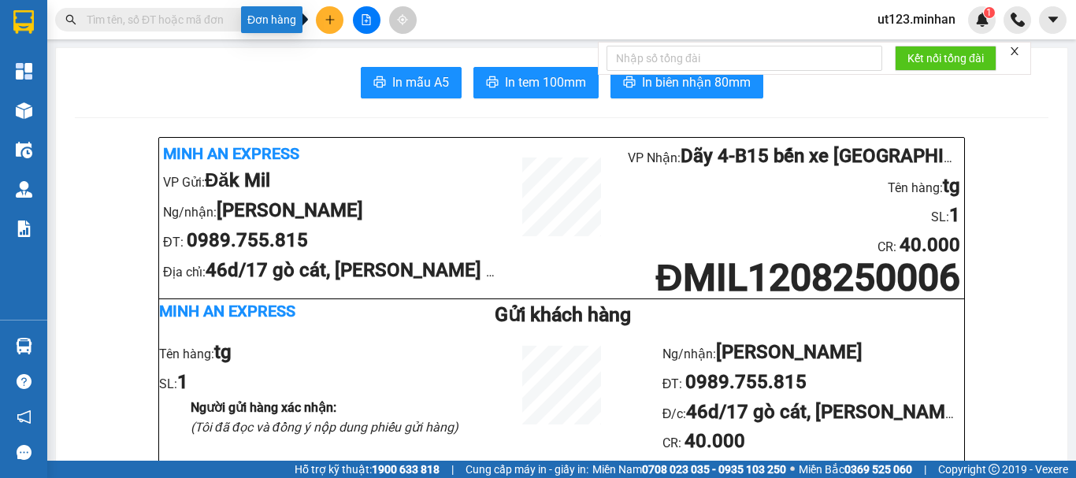
click at [337, 20] on button at bounding box center [330, 20] width 28 height 28
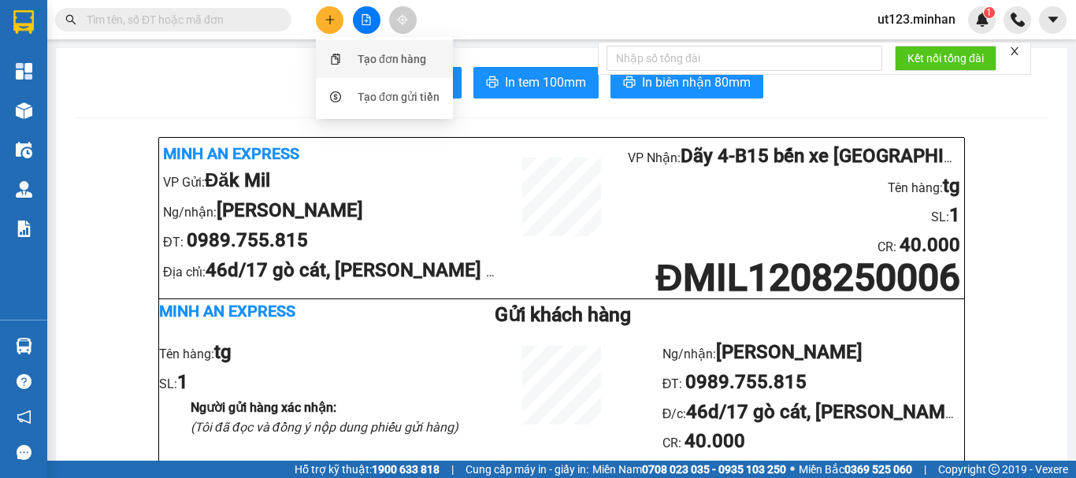
click at [379, 44] on div "Tạo đơn hàng" at bounding box center [384, 59] width 118 height 30
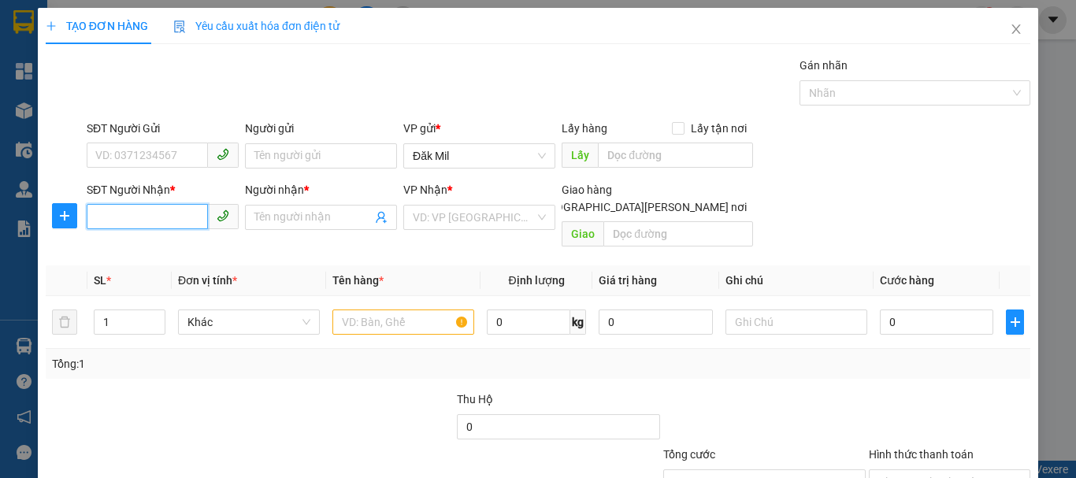
click at [154, 206] on input "SĐT Người Nhận *" at bounding box center [147, 216] width 121 height 25
click at [187, 248] on div "0332553350 - CHIẾN" at bounding box center [161, 248] width 132 height 17
type input "0332553350"
type input "CHIẾN"
type input "0332553350"
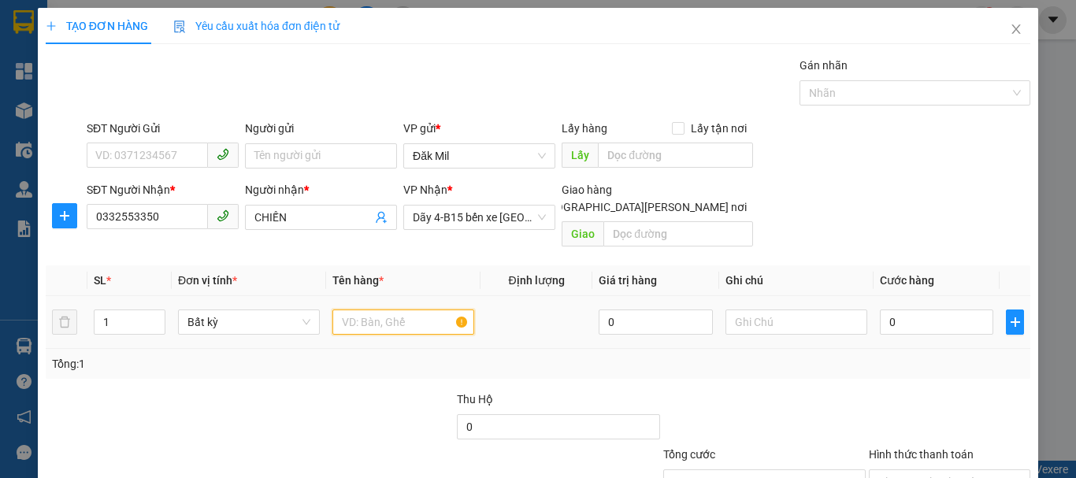
click at [409, 310] on input "text" at bounding box center [403, 322] width 142 height 25
type input "bao xanh"
click at [901, 319] on div "0" at bounding box center [936, 322] width 113 height 32
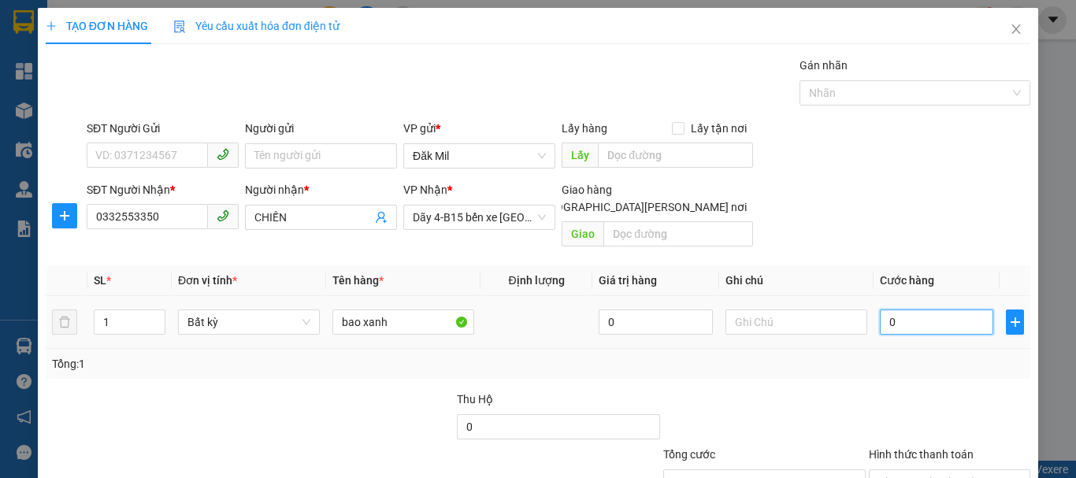
type input "7"
type input "70"
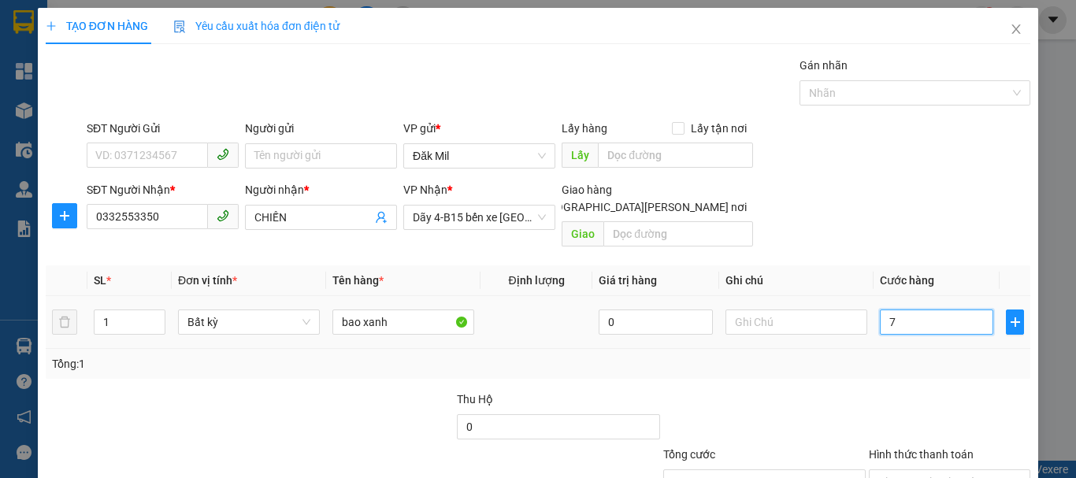
type input "70"
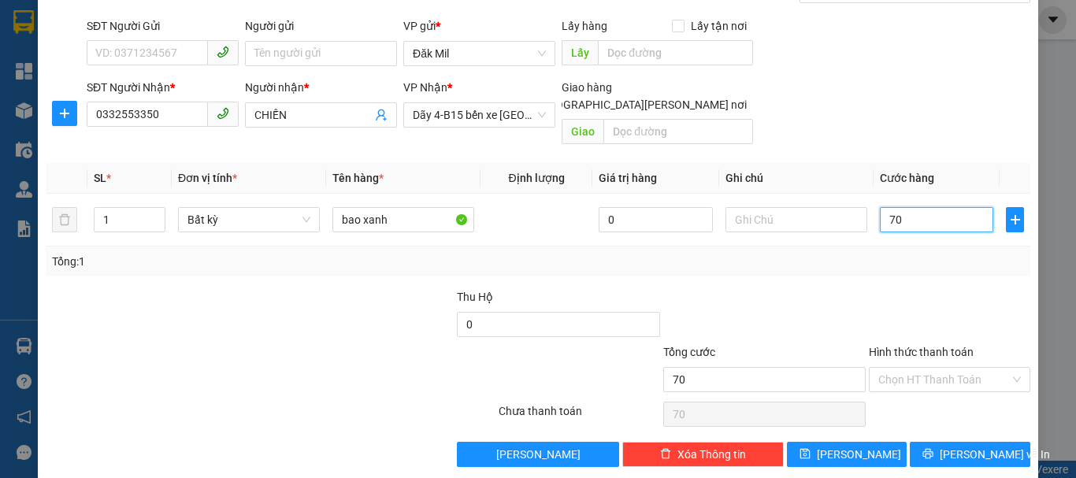
scroll to position [105, 0]
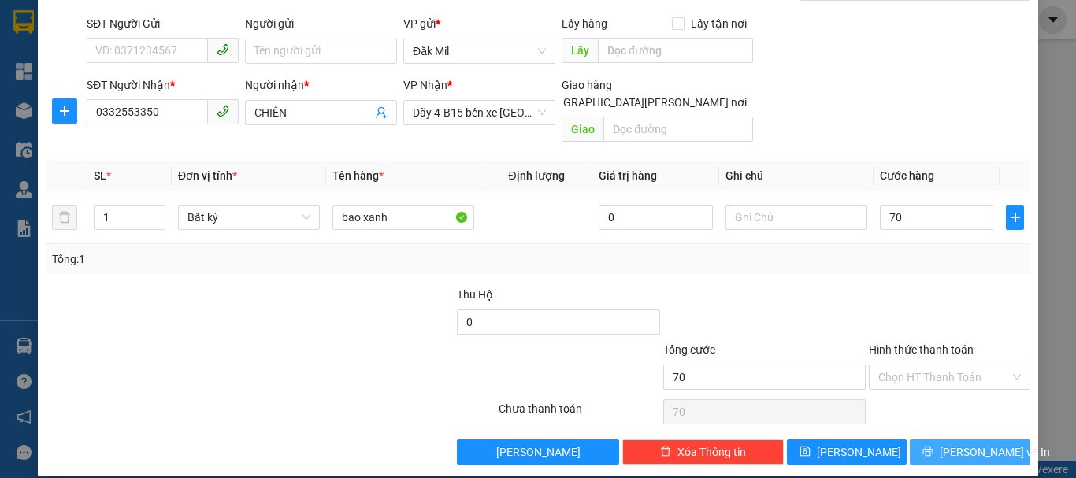
type input "70.000"
click at [958, 443] on span "[PERSON_NAME] và In" at bounding box center [995, 451] width 110 height 17
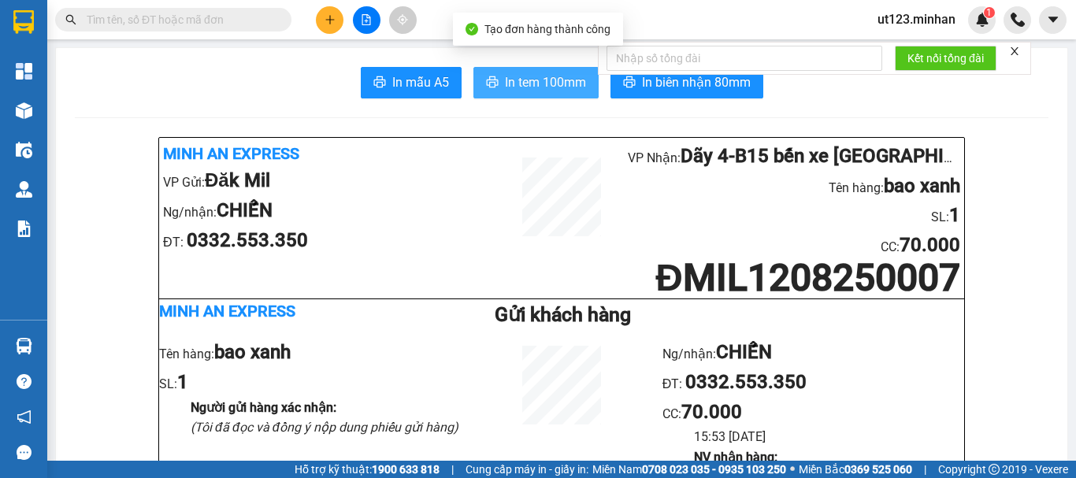
click at [571, 76] on span "In tem 100mm" at bounding box center [545, 82] width 81 height 20
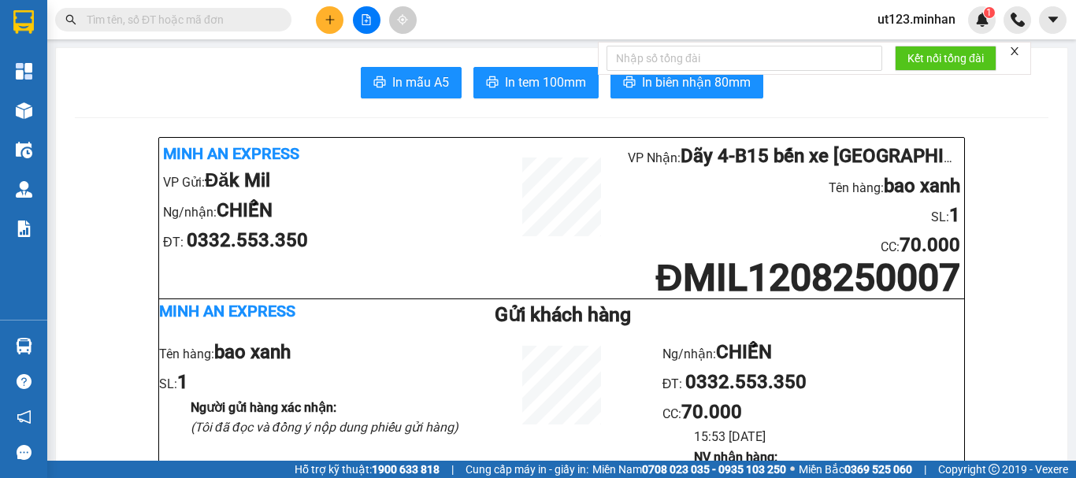
click at [176, 21] on input "text" at bounding box center [180, 19] width 186 height 17
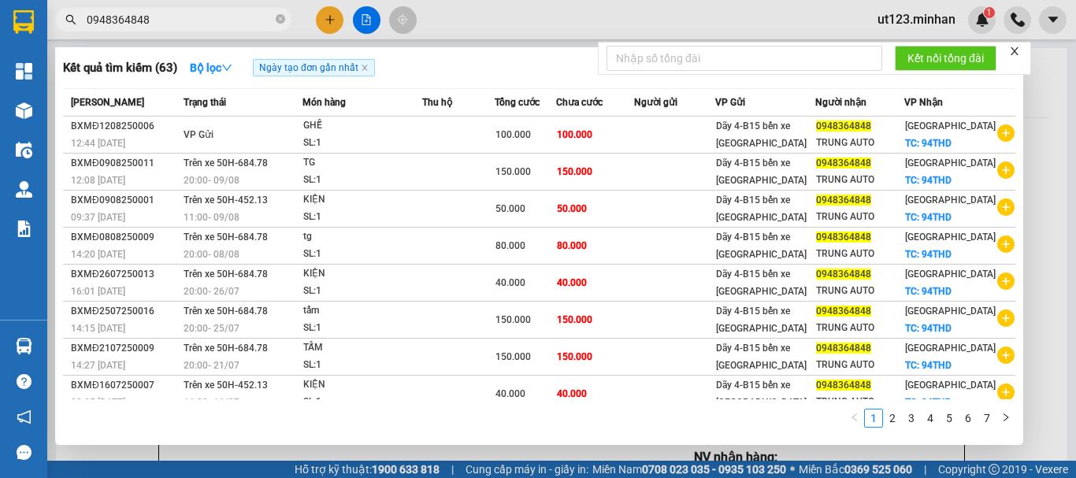
click at [164, 9] on span "0948364848" at bounding box center [173, 20] width 236 height 24
click at [121, 17] on input "0948364848" at bounding box center [180, 19] width 186 height 17
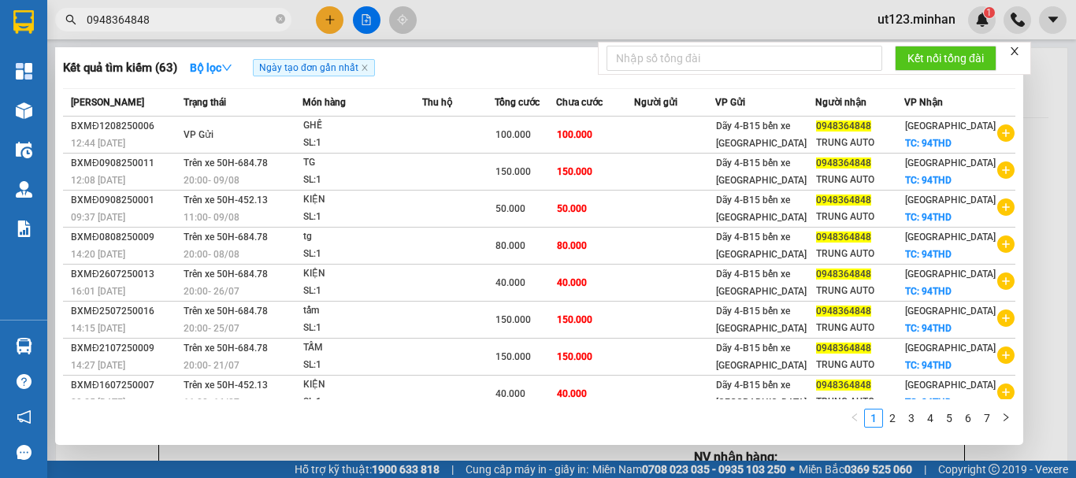
click at [121, 17] on input "0948364848" at bounding box center [180, 19] width 186 height 17
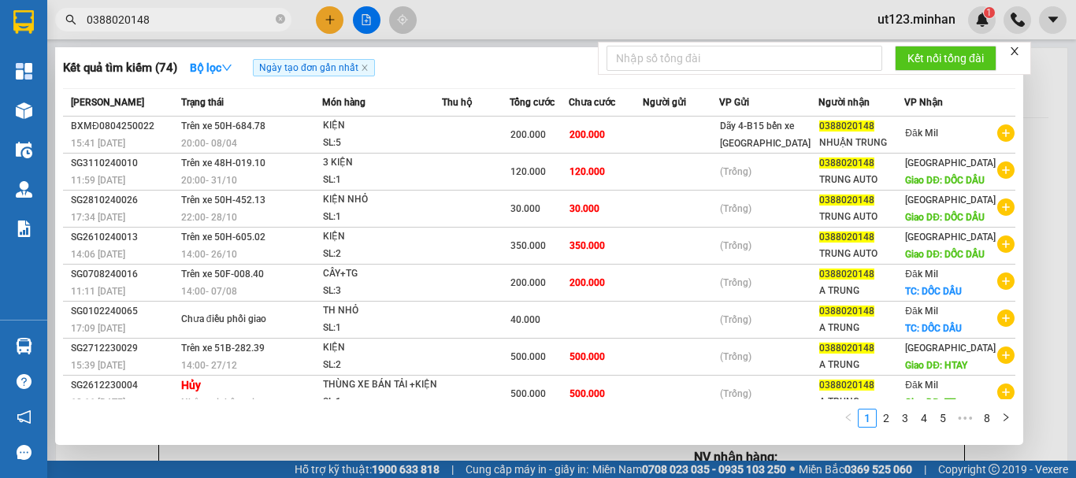
type input "0388020148"
